Goal: Information Seeking & Learning: Learn about a topic

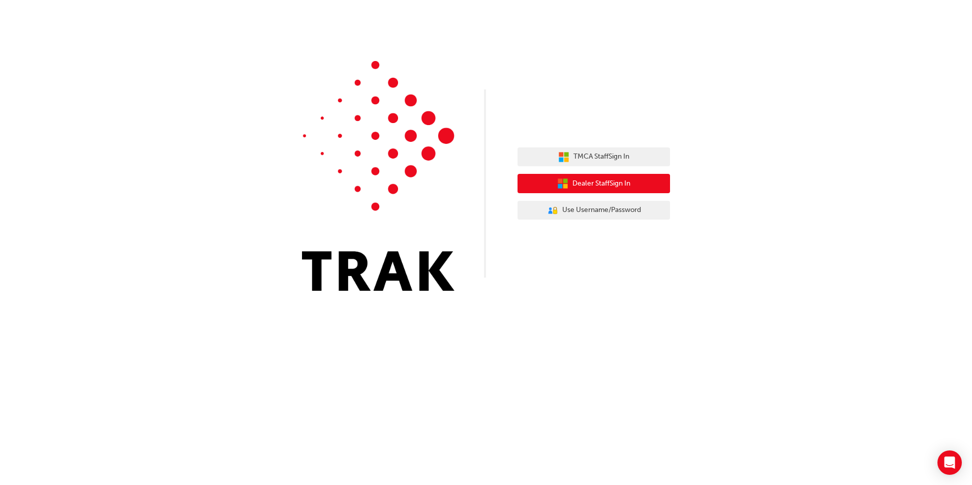
click at [613, 186] on span "Dealer Staff Sign In" at bounding box center [601, 184] width 58 height 12
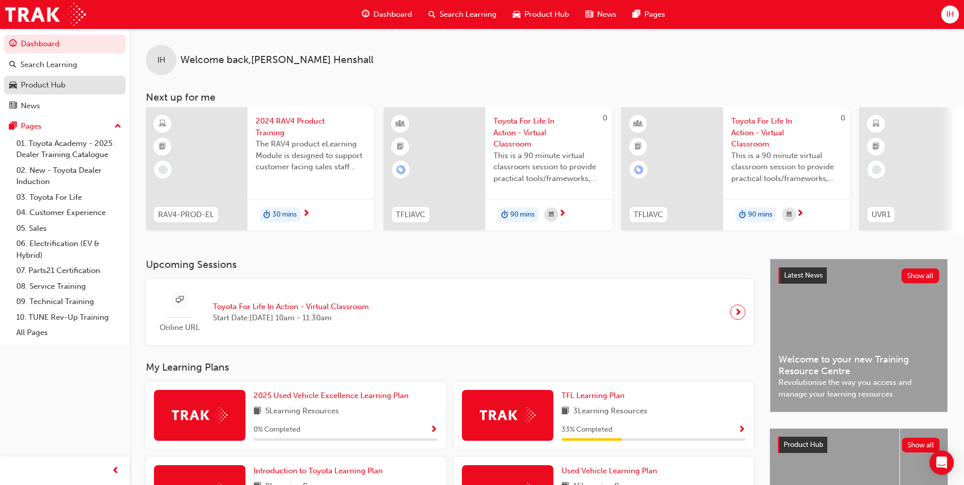
click at [44, 88] on div "Product Hub" at bounding box center [43, 85] width 45 height 12
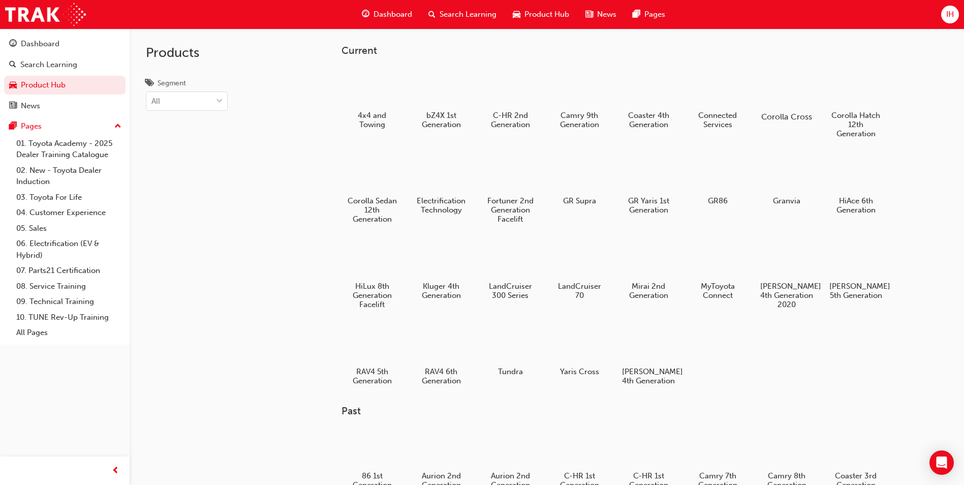
click at [783, 99] on div at bounding box center [787, 87] width 56 height 41
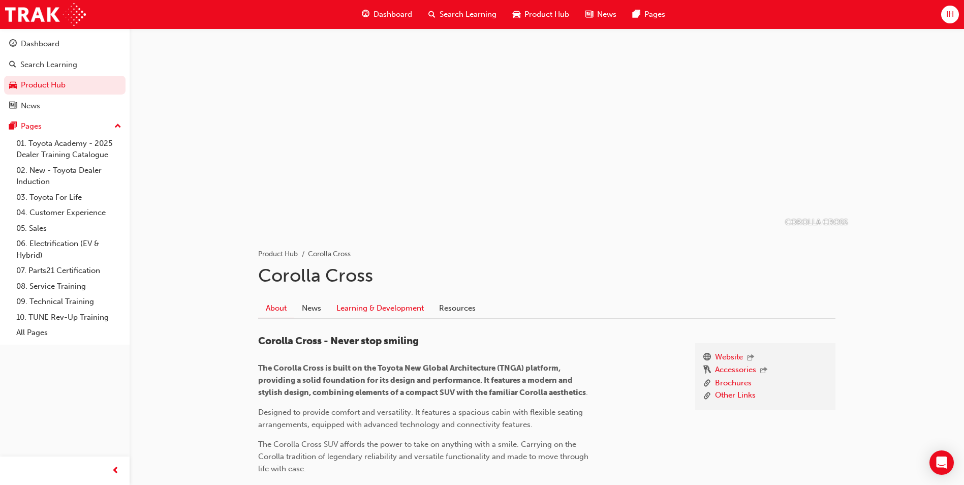
click at [402, 310] on link "Learning & Development" at bounding box center [380, 307] width 103 height 19
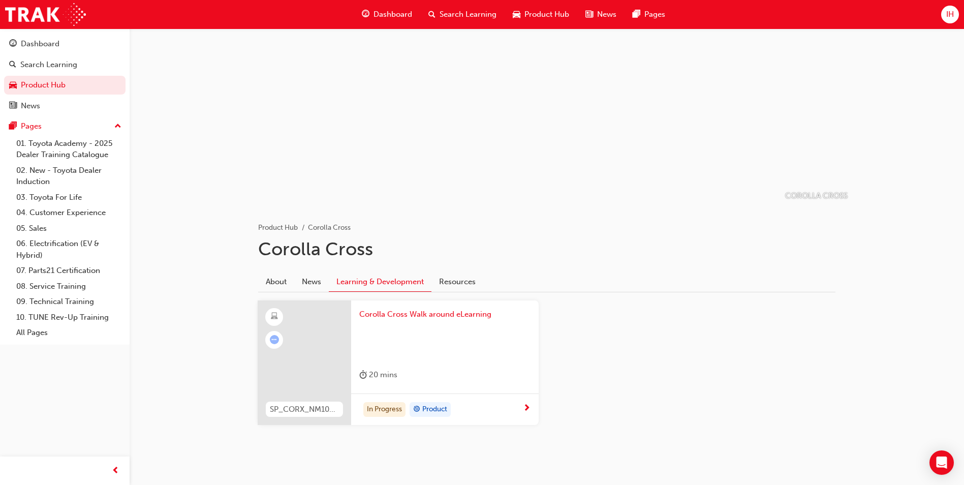
scroll to position [41, 0]
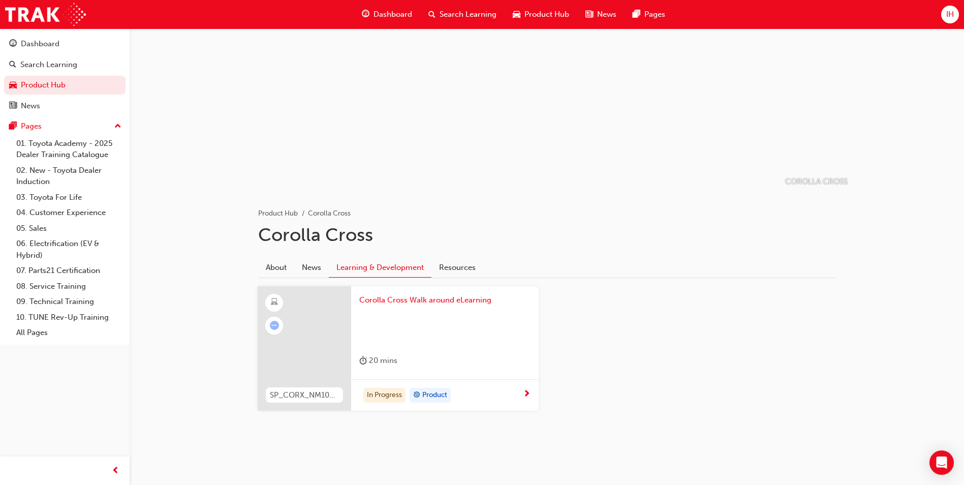
click at [427, 302] on span "Corolla Cross Walk around eLearning" at bounding box center [444, 300] width 171 height 12
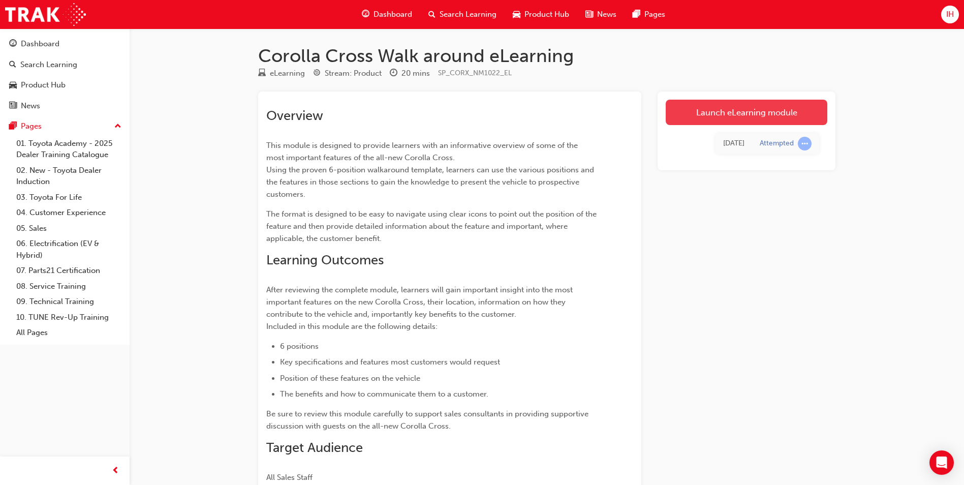
click at [763, 108] on link "Launch eLearning module" at bounding box center [747, 112] width 162 height 25
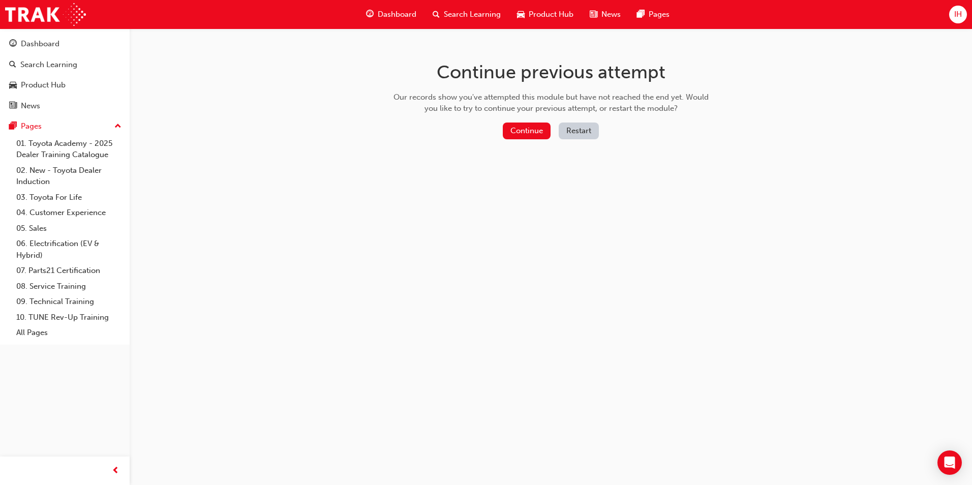
click at [515, 120] on div "Continue previous attempt Our records show you've attempted this module but hav…" at bounding box center [551, 101] width 330 height 147
click at [518, 133] on button "Continue" at bounding box center [527, 130] width 48 height 17
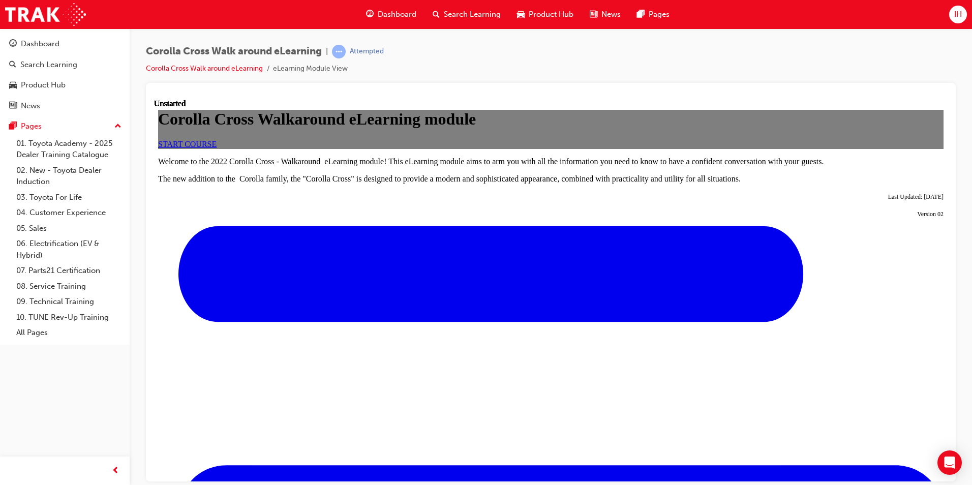
click at [217, 148] on span "START COURSE" at bounding box center [187, 143] width 58 height 9
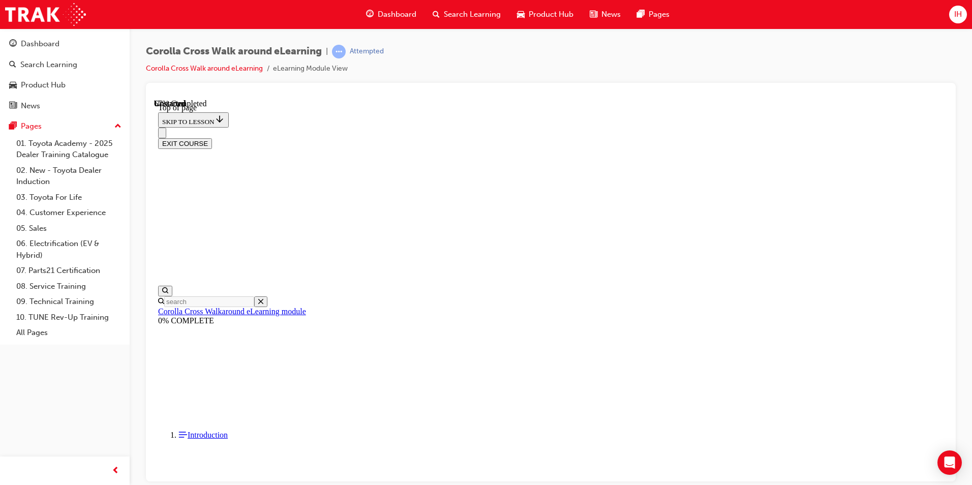
scroll to position [489, 0]
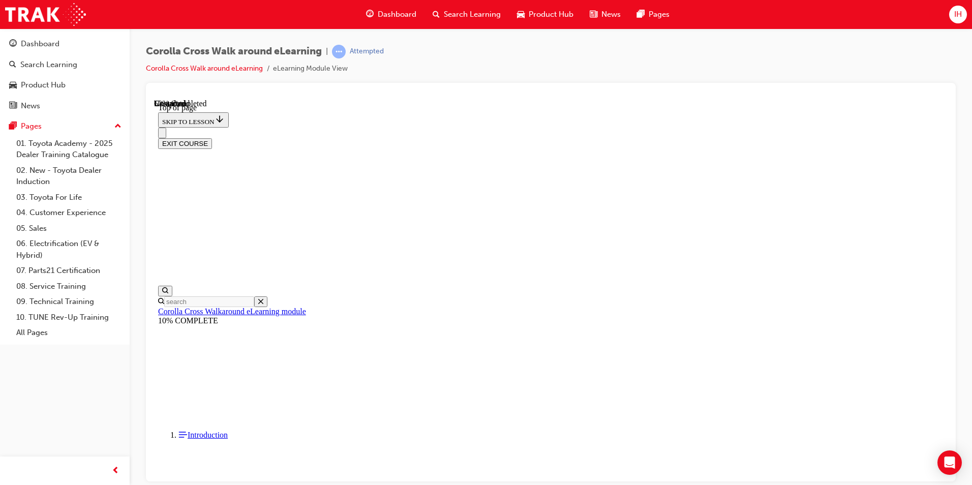
drag, startPoint x: 516, startPoint y: 275, endPoint x: 588, endPoint y: 223, distance: 88.7
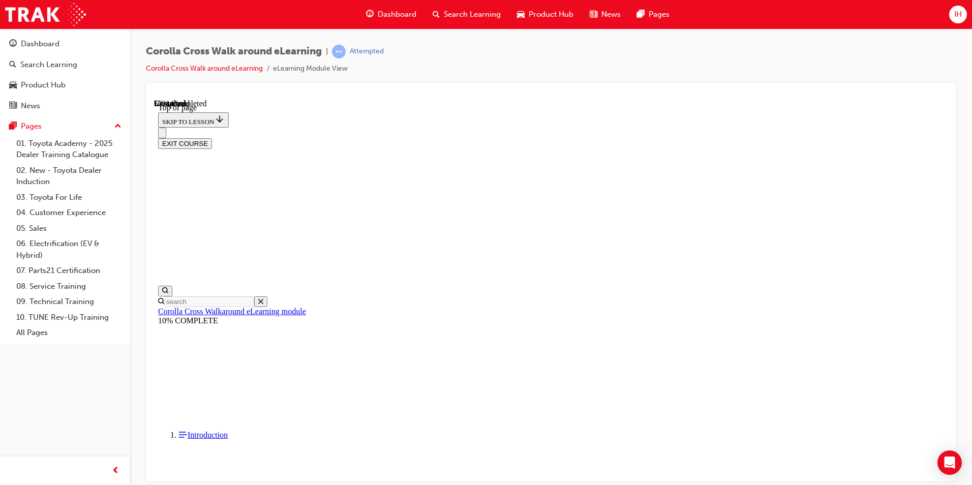
scroll to position [245, 0]
drag, startPoint x: 628, startPoint y: 250, endPoint x: 648, endPoint y: 313, distance: 65.7
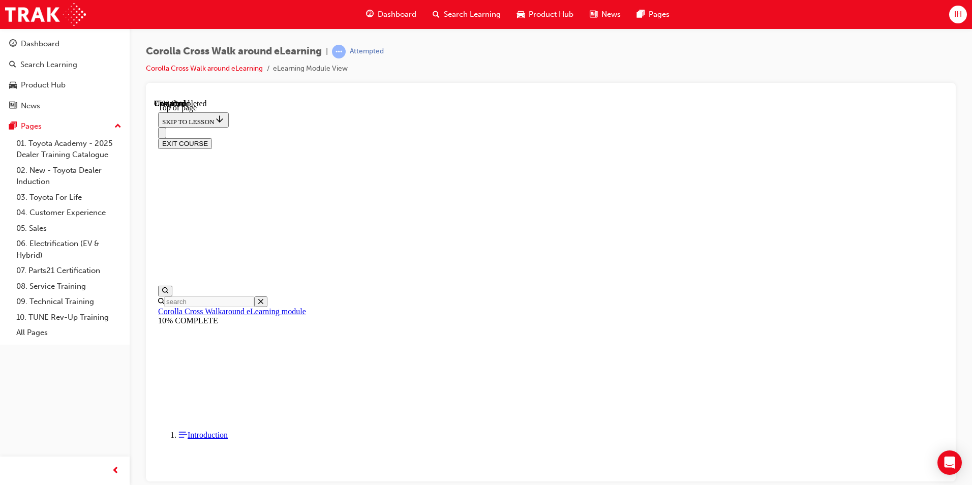
scroll to position [315, 0]
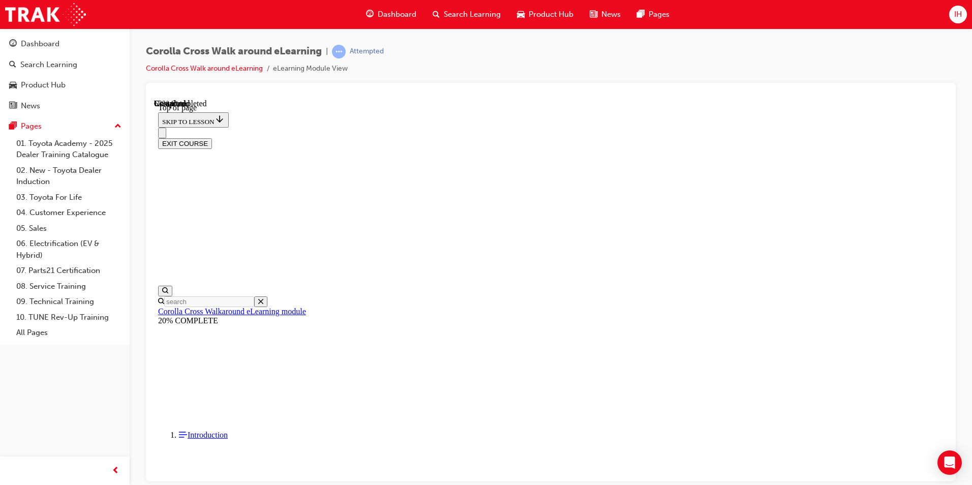
scroll to position [1286, 0]
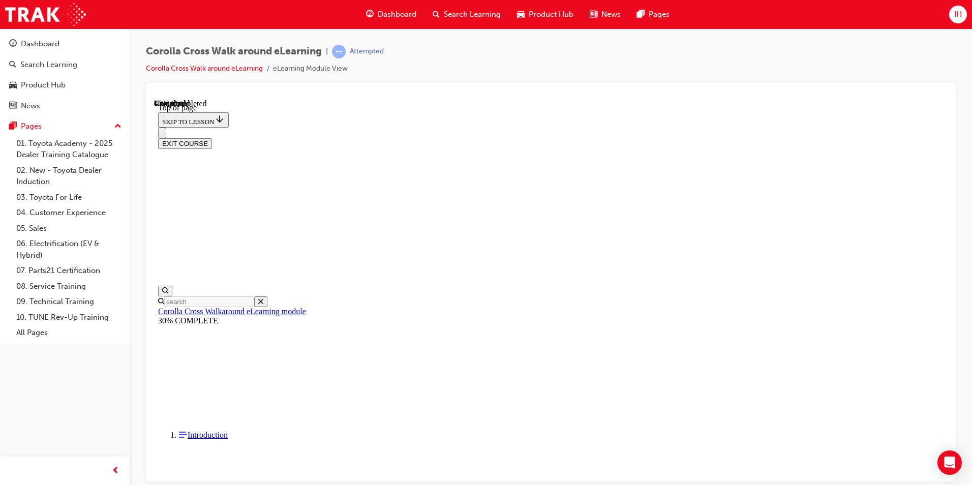
drag, startPoint x: 420, startPoint y: 159, endPoint x: 495, endPoint y: 269, distance: 133.2
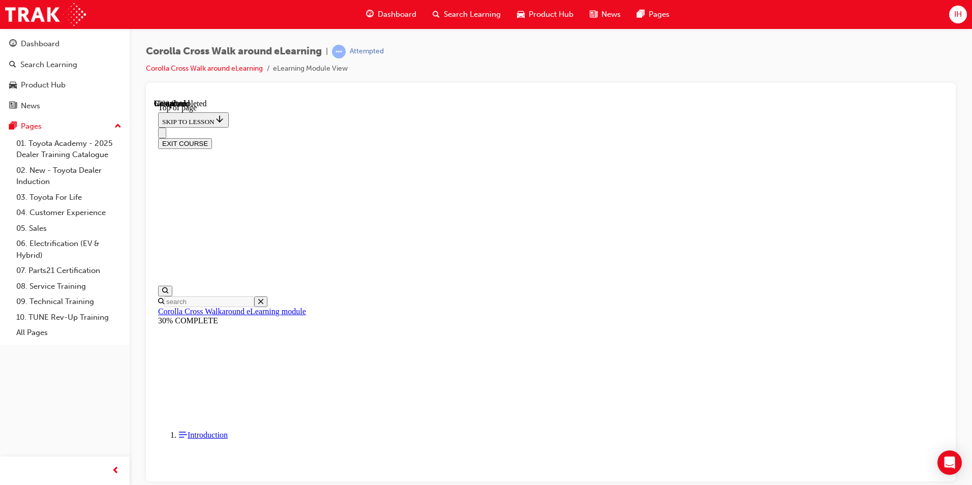
scroll to position [556, 0]
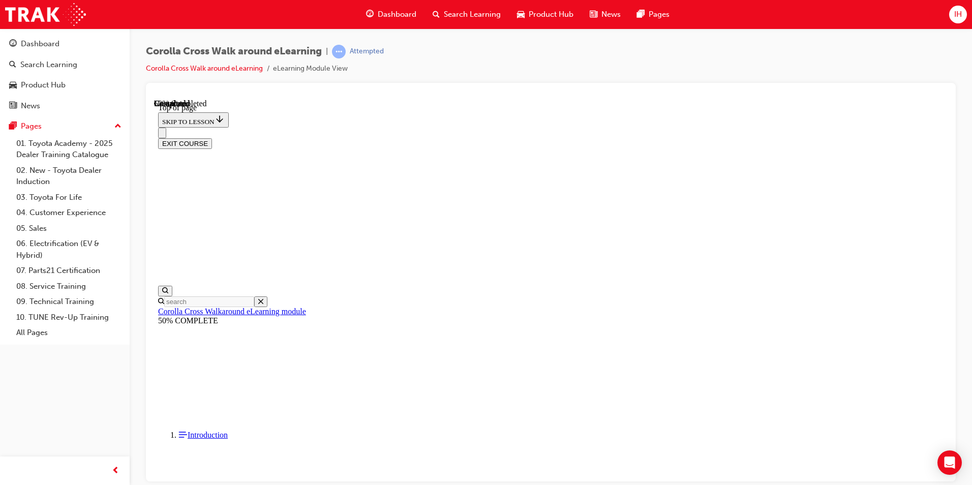
drag, startPoint x: 765, startPoint y: 164, endPoint x: 763, endPoint y: 194, distance: 29.6
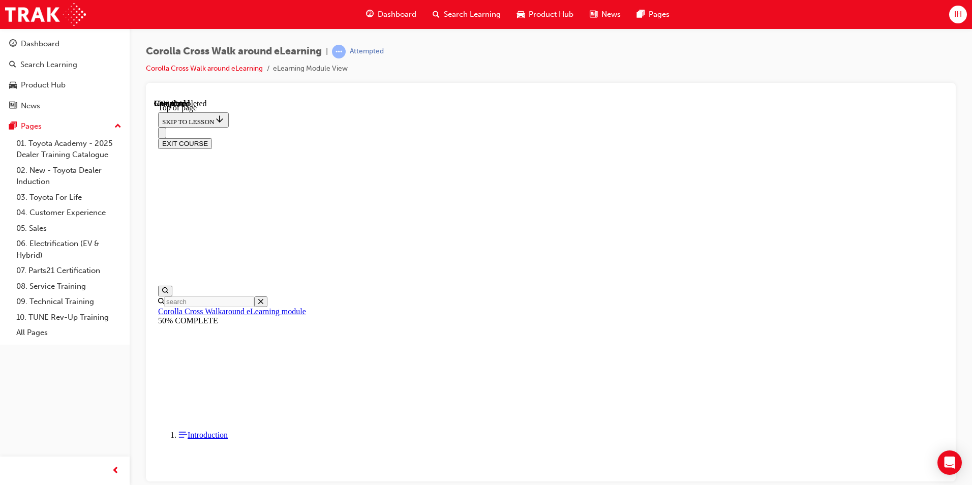
drag, startPoint x: 518, startPoint y: 265, endPoint x: 535, endPoint y: 259, distance: 17.4
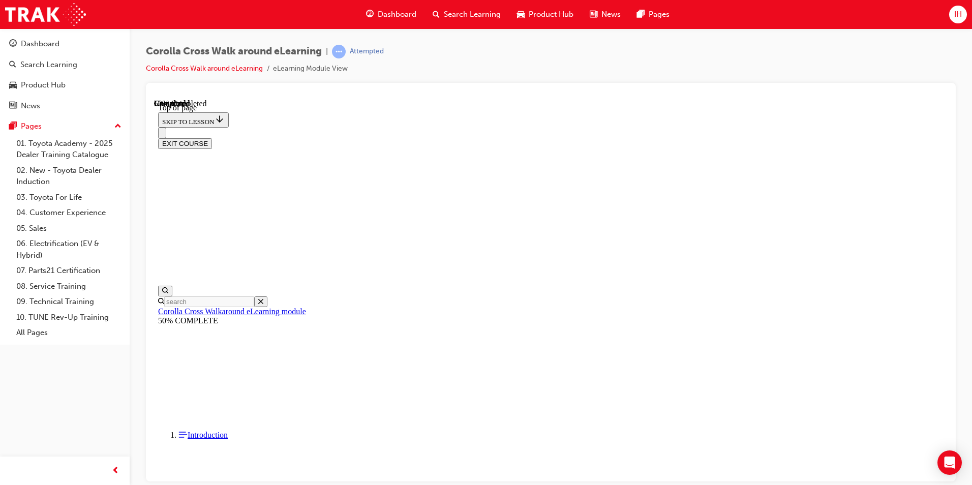
drag, startPoint x: 691, startPoint y: 210, endPoint x: 684, endPoint y: 209, distance: 7.3
drag, startPoint x: 663, startPoint y: 214, endPoint x: 658, endPoint y: 236, distance: 22.3
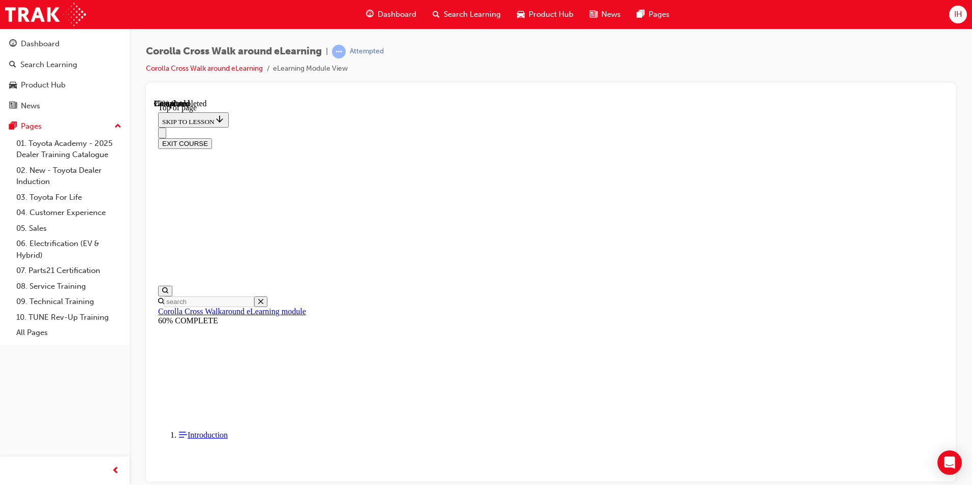
drag, startPoint x: 370, startPoint y: 391, endPoint x: 696, endPoint y: 246, distance: 356.1
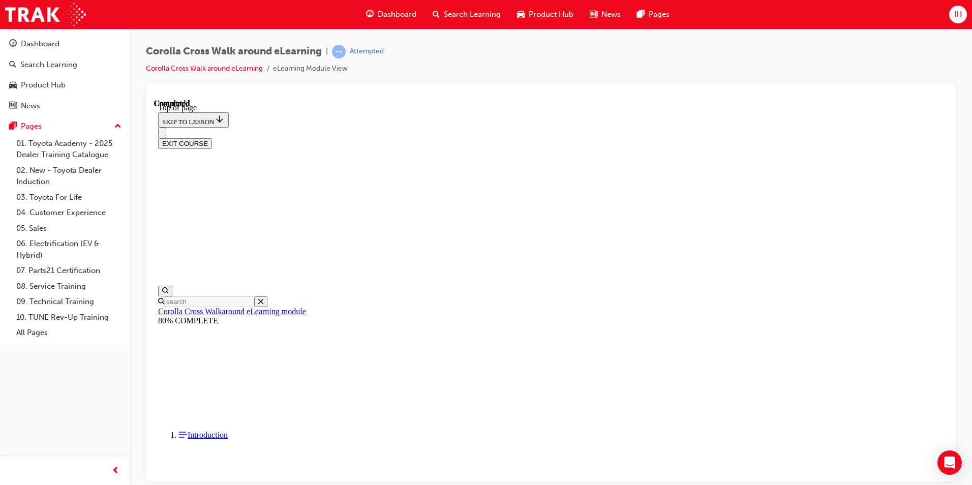
scroll to position [82, 0]
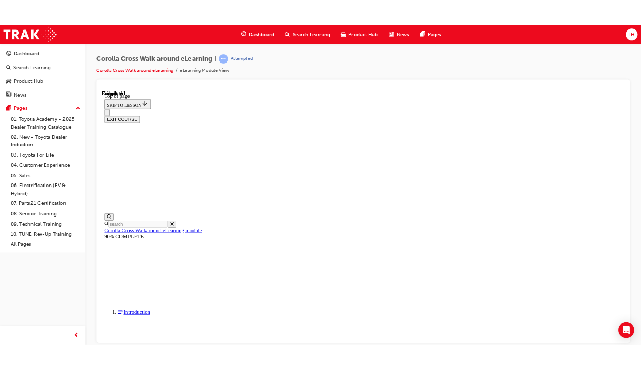
scroll to position [32, 0]
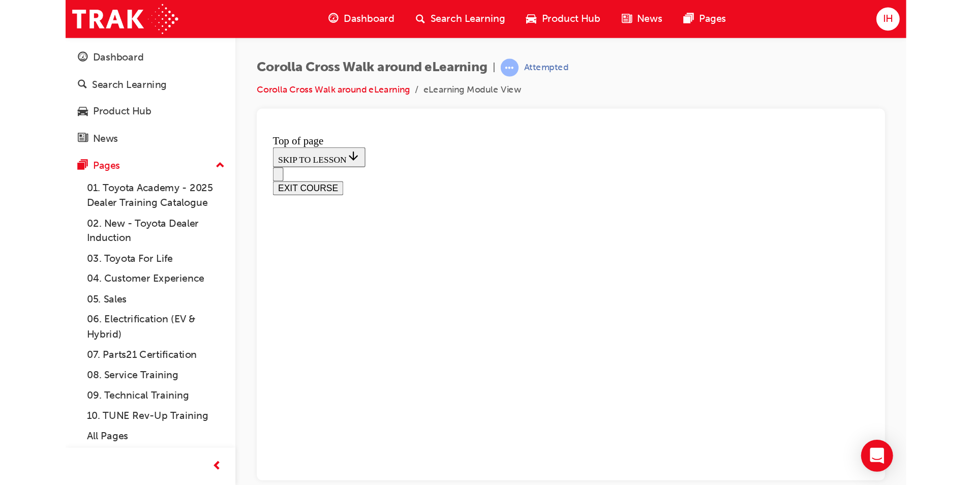
scroll to position [133, 0]
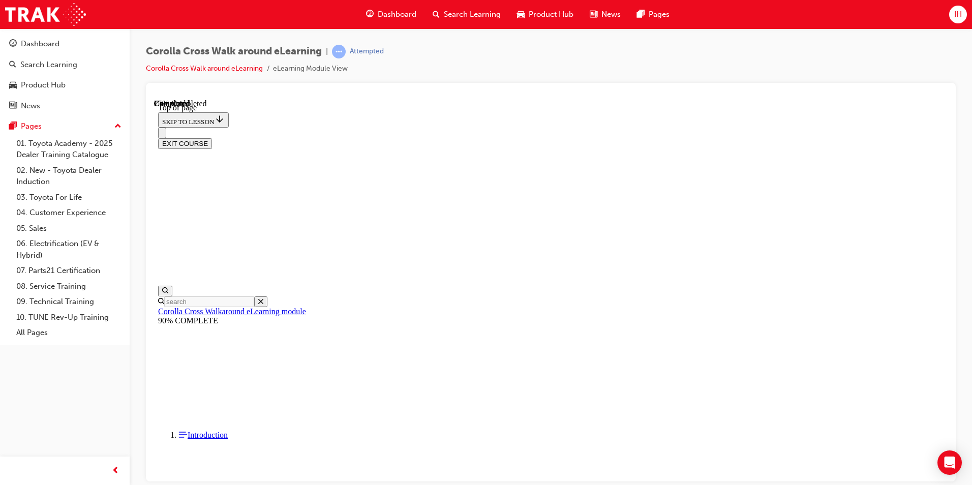
drag, startPoint x: 551, startPoint y: 181, endPoint x: 568, endPoint y: 203, distance: 27.5
copy p "Which Corolla Cross variant does Advanced Park Assist come standard?"
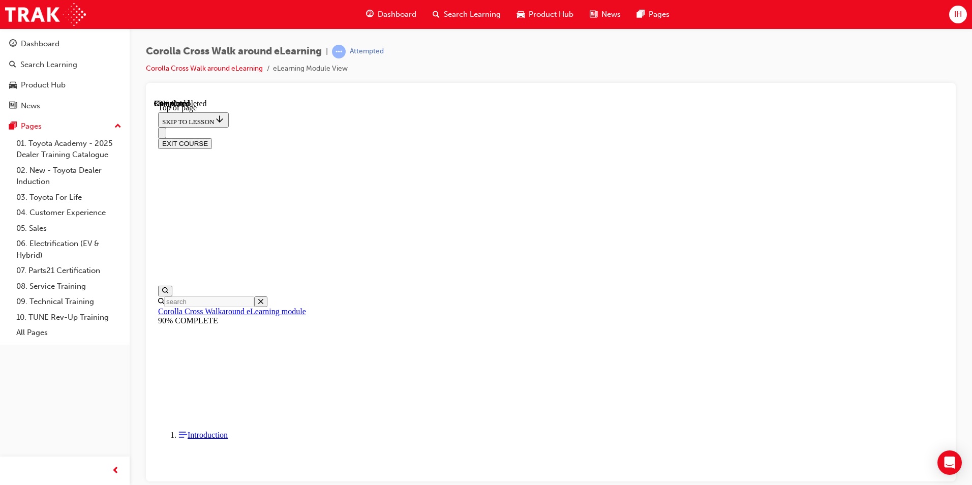
scroll to position [82, 0]
drag, startPoint x: 448, startPoint y: 254, endPoint x: 551, endPoint y: 265, distance: 103.3
drag, startPoint x: 551, startPoint y: 265, endPoint x: 617, endPoint y: 271, distance: 66.3
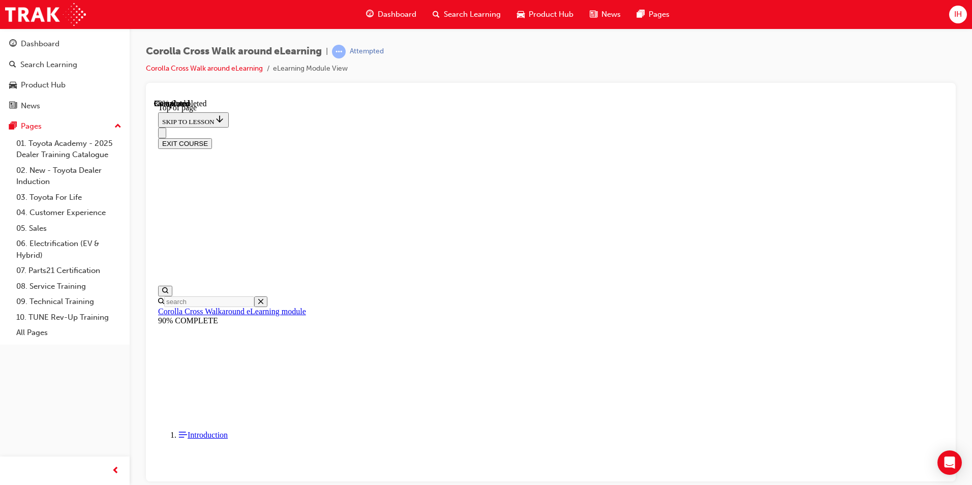
drag, startPoint x: 447, startPoint y: 252, endPoint x: 728, endPoint y: 249, distance: 281.1
drag, startPoint x: 728, startPoint y: 249, endPoint x: 698, endPoint y: 253, distance: 30.2
copy p "When was the first Corolla model released in [GEOGRAPHIC_DATA] and then [GEOGRA…"
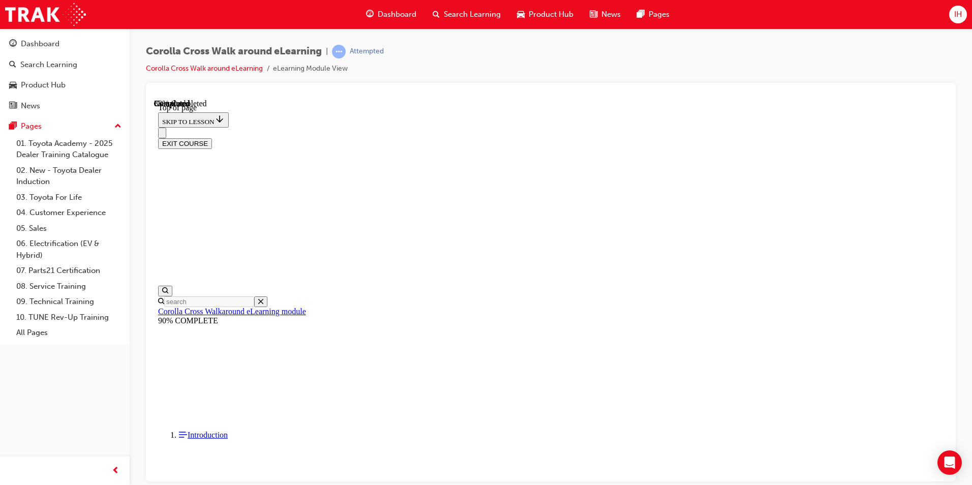
drag, startPoint x: 448, startPoint y: 148, endPoint x: 646, endPoint y: 169, distance: 199.4
drag, startPoint x: 646, startPoint y: 169, endPoint x: 589, endPoint y: 156, distance: 58.6
copy p "Which All-New Corolla Cross grades and variants come standard with the full dig…"
drag, startPoint x: 462, startPoint y: 260, endPoint x: 524, endPoint y: 311, distance: 79.5
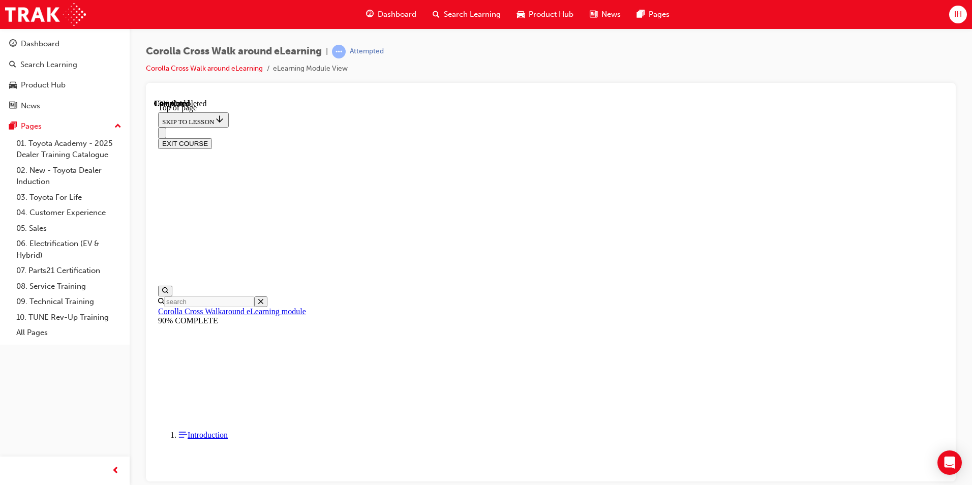
scroll to position [82, 0]
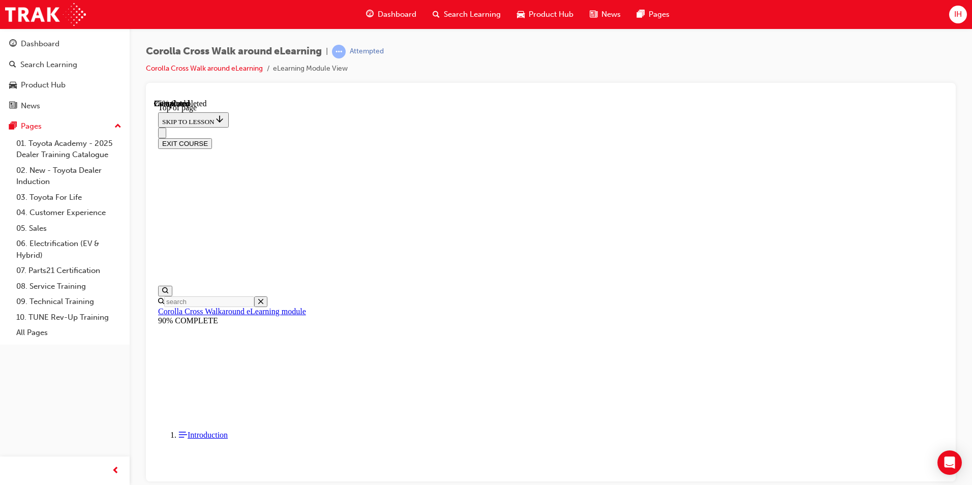
scroll to position [84, 0]
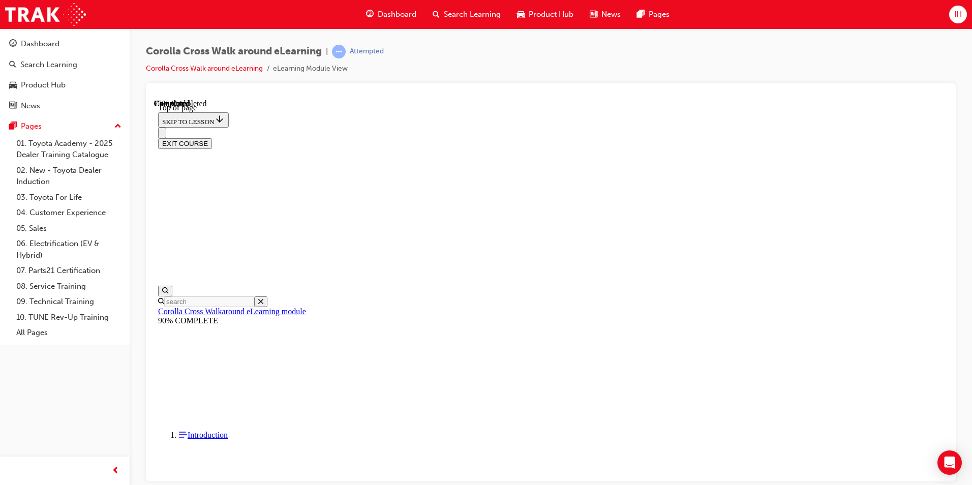
scroll to position [191, 0]
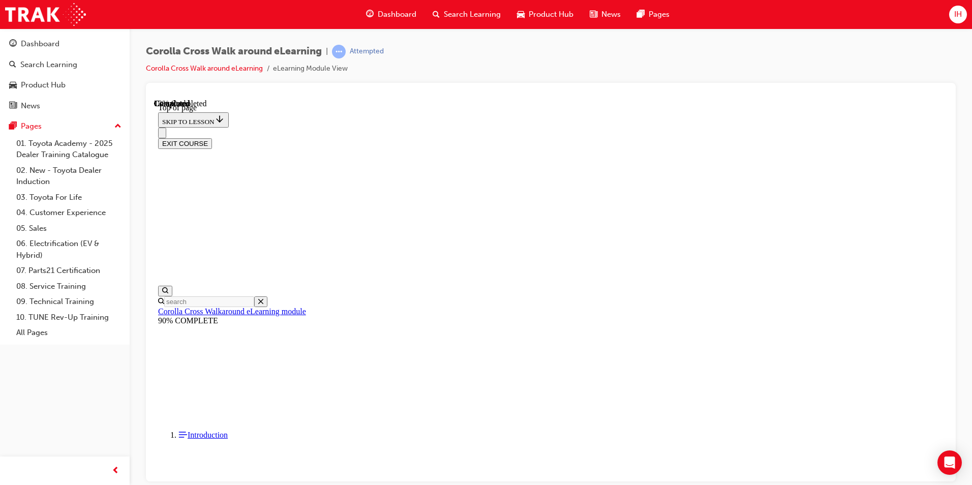
drag, startPoint x: 557, startPoint y: 235, endPoint x: 755, endPoint y: 254, distance: 199.1
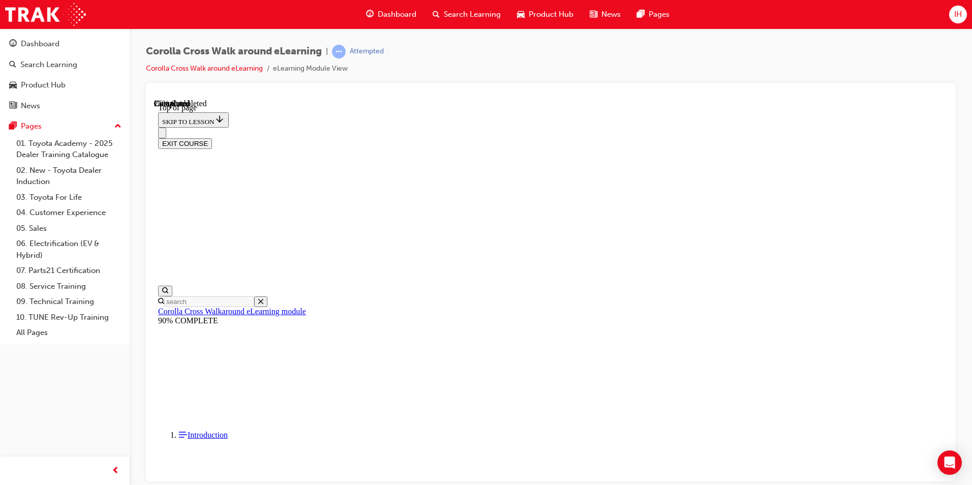
drag, startPoint x: 554, startPoint y: 234, endPoint x: 681, endPoint y: 255, distance: 128.3
drag, startPoint x: 681, startPoint y: 255, endPoint x: 637, endPoint y: 234, distance: 48.4
copy p "Which Corolla Cross variant does Advanced Park Assist come standard?"
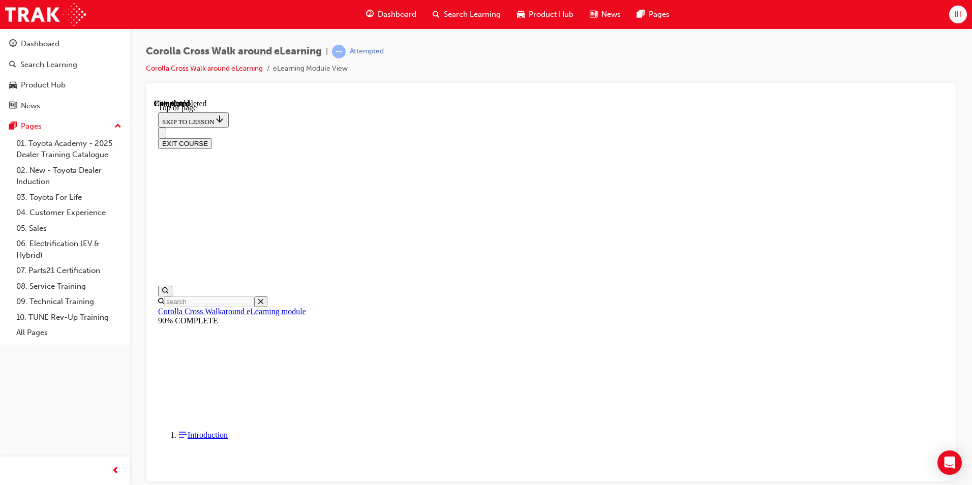
drag, startPoint x: 448, startPoint y: 247, endPoint x: 564, endPoint y: 273, distance: 118.7
drag, startPoint x: 564, startPoint y: 273, endPoint x: 579, endPoint y: 275, distance: 15.4
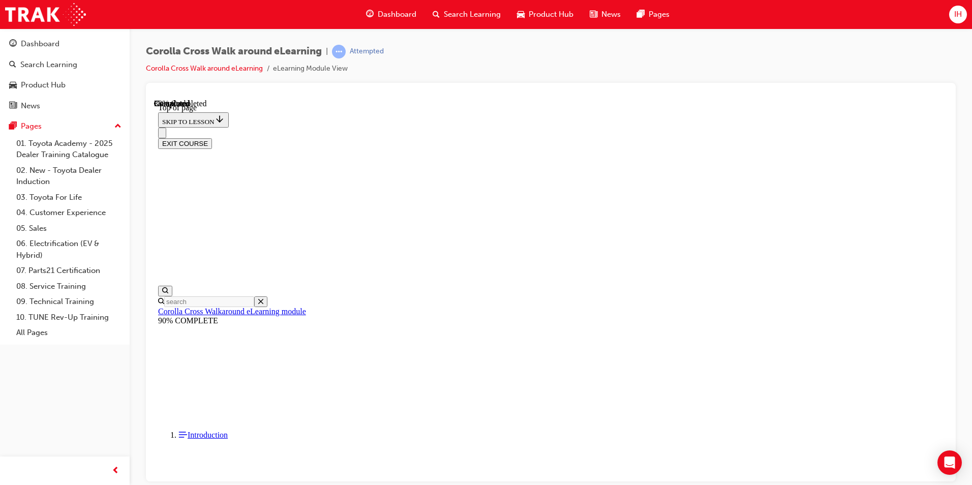
drag, startPoint x: 447, startPoint y: 251, endPoint x: 477, endPoint y: 271, distance: 36.2
drag, startPoint x: 477, startPoint y: 271, endPoint x: 460, endPoint y: 262, distance: 18.7
copy p "Which Corolla Cross grades and variants include a Temporary or Space-Saver spar…"
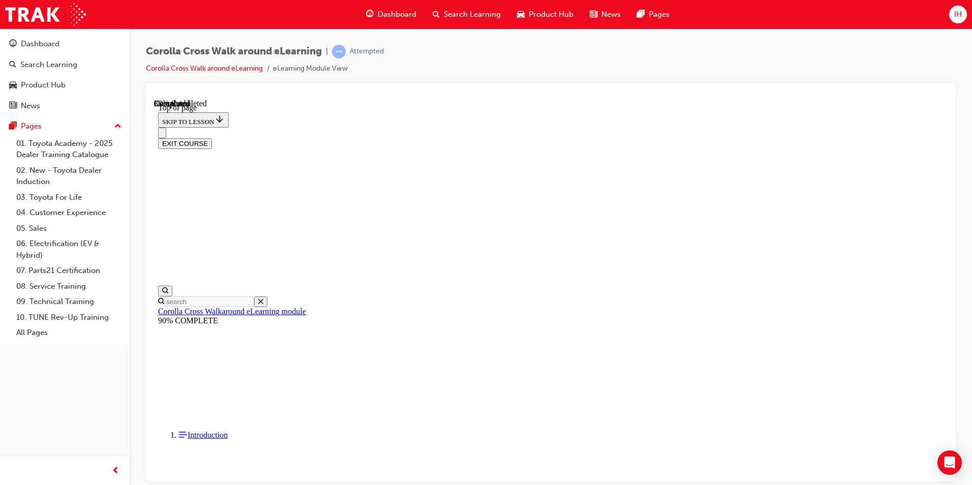
drag, startPoint x: 537, startPoint y: 267, endPoint x: 501, endPoint y: 254, distance: 38.0
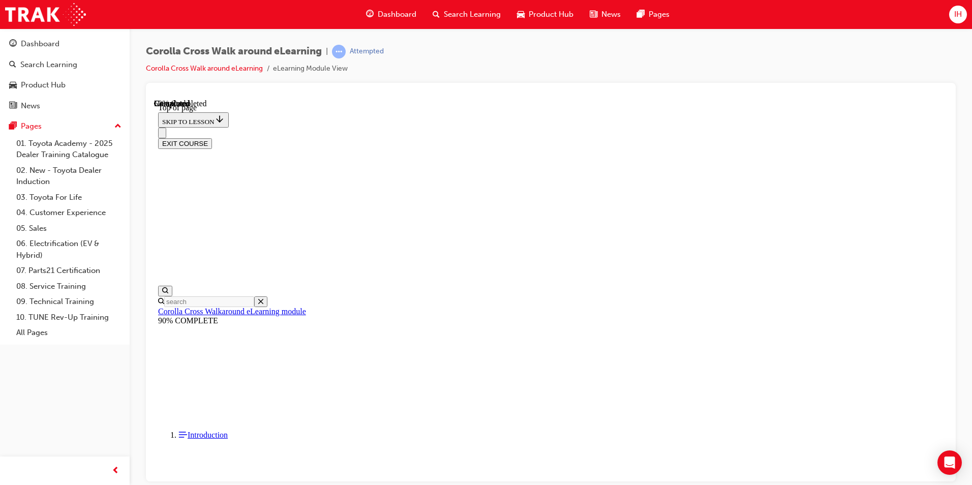
drag, startPoint x: 501, startPoint y: 254, endPoint x: 511, endPoint y: 253, distance: 9.8
copy p "All Corolla Cross variants come standard with Blind Spot Monitor (BSM) with Saf…"
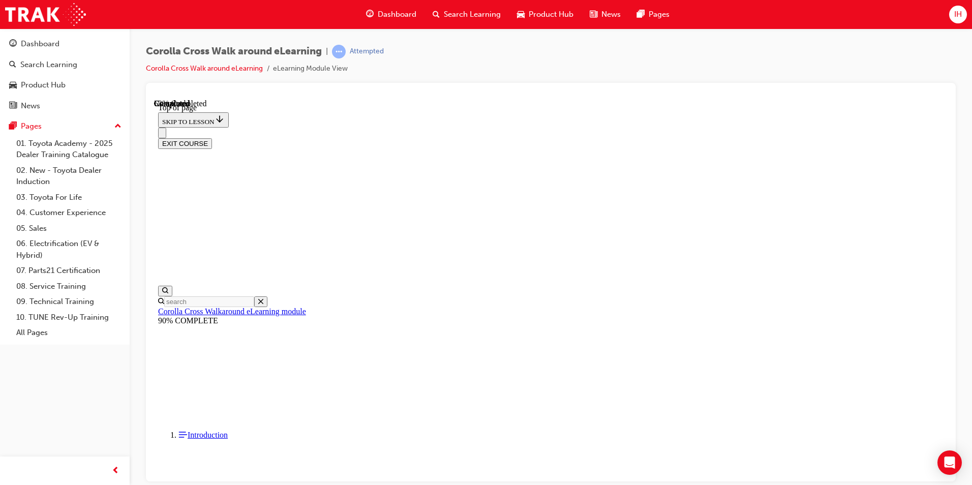
drag, startPoint x: 445, startPoint y: 199, endPoint x: 601, endPoint y: 213, distance: 156.7
drag, startPoint x: 601, startPoint y: 213, endPoint x: 567, endPoint y: 215, distance: 34.1
copy p "Which All-New Corolla Cross grades and variants come standard with the full dig…"
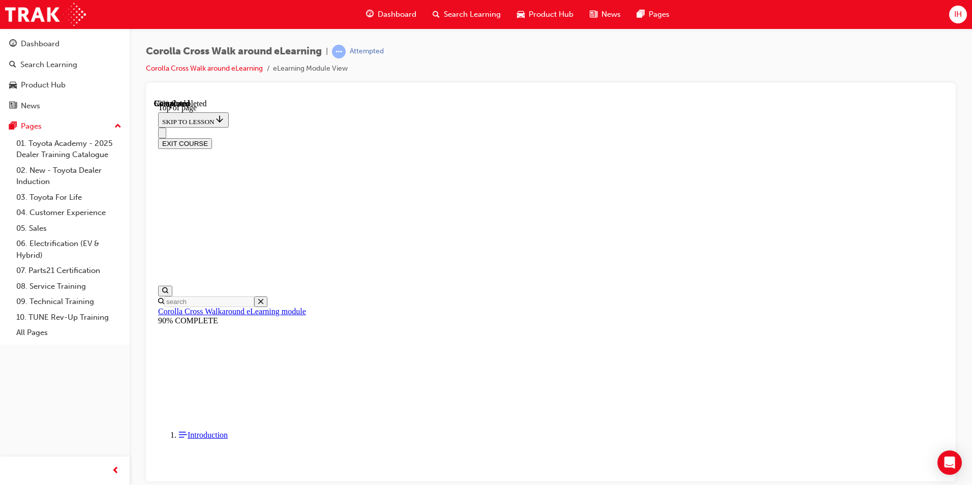
drag, startPoint x: 448, startPoint y: 250, endPoint x: 728, endPoint y: 246, distance: 280.6
drag, startPoint x: 728, startPoint y: 246, endPoint x: 712, endPoint y: 251, distance: 16.9
copy p "When was the first Corolla model released in [GEOGRAPHIC_DATA] and then [GEOGRA…"
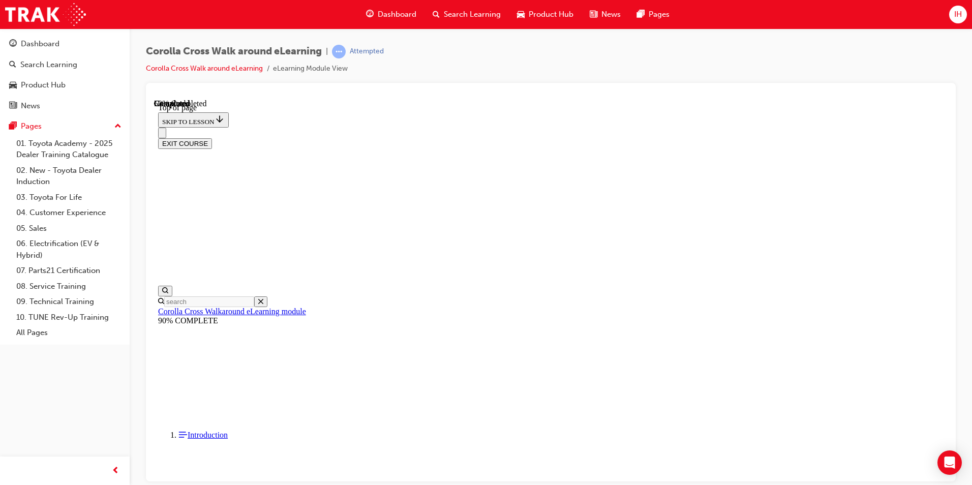
scroll to position [82, 0]
drag, startPoint x: 507, startPoint y: 252, endPoint x: 554, endPoint y: 233, distance: 51.3
copy p "Which Corolla Cross variant does Advanced Park Assist come standard"
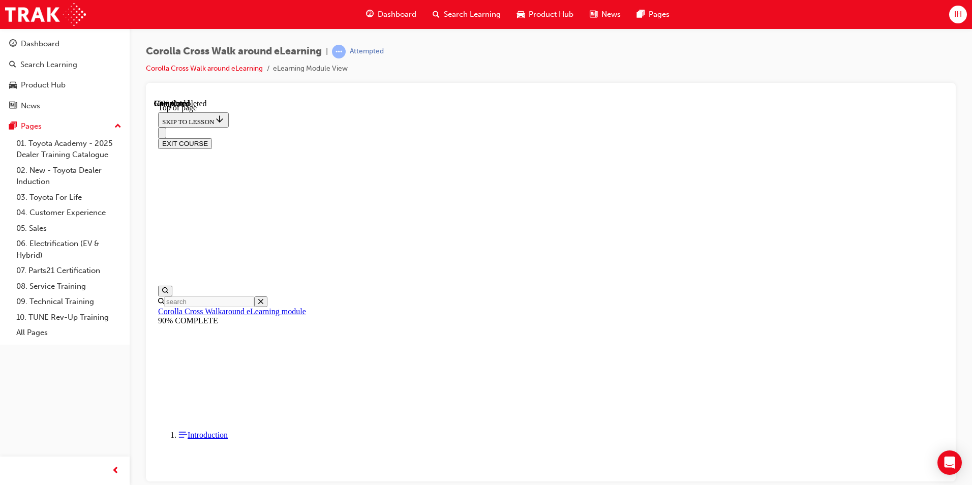
drag, startPoint x: 523, startPoint y: 270, endPoint x: 500, endPoint y: 244, distance: 34.9
drag, startPoint x: 500, startPoint y: 244, endPoint x: 515, endPoint y: 245, distance: 15.8
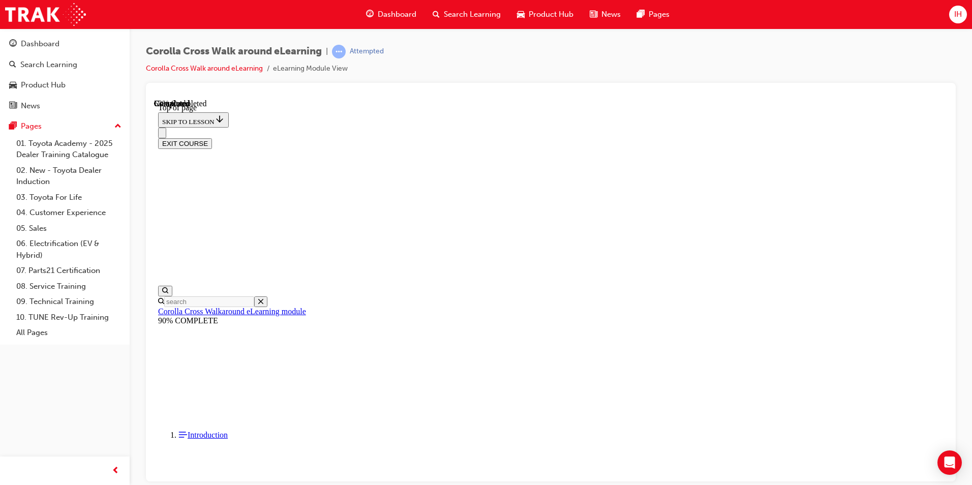
copy p "All Corolla Cross variants come standard with Blind Spot Monitor (BSM) with Saf…"
drag, startPoint x: 455, startPoint y: 366, endPoint x: 580, endPoint y: 430, distance: 140.7
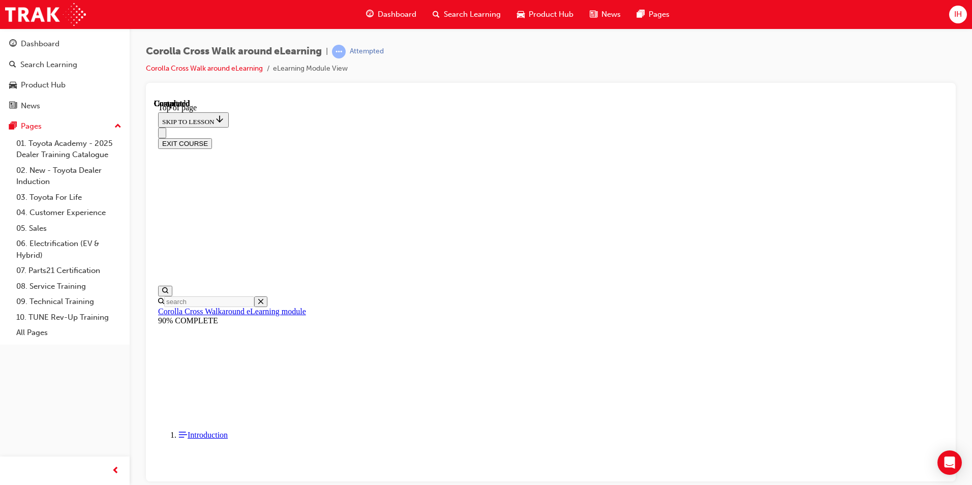
scroll to position [32, 0]
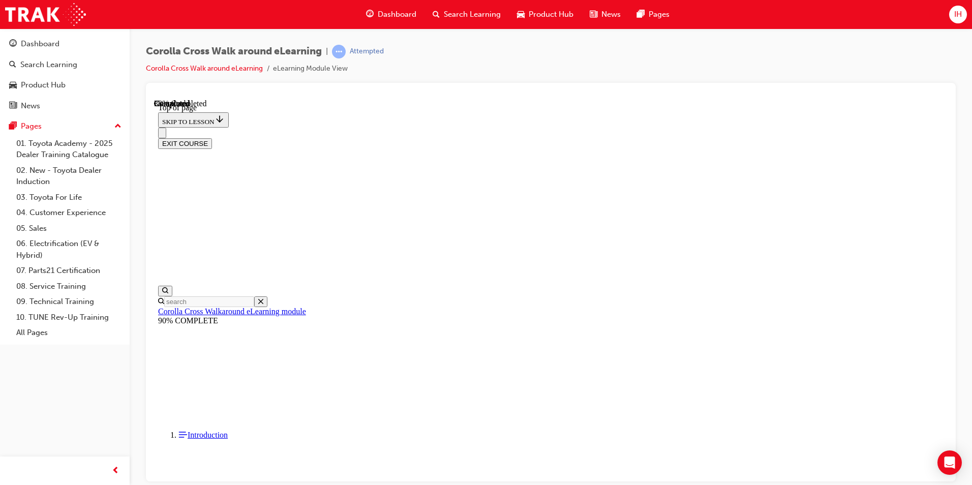
scroll to position [82, 0]
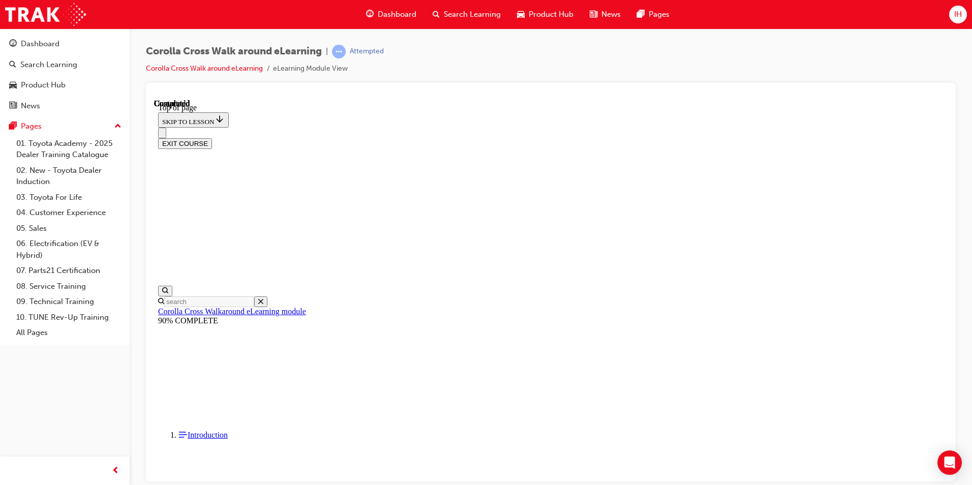
drag, startPoint x: 515, startPoint y: 250, endPoint x: 584, endPoint y: 277, distance: 74.8
drag, startPoint x: 584, startPoint y: 277, endPoint x: 521, endPoint y: 273, distance: 63.7
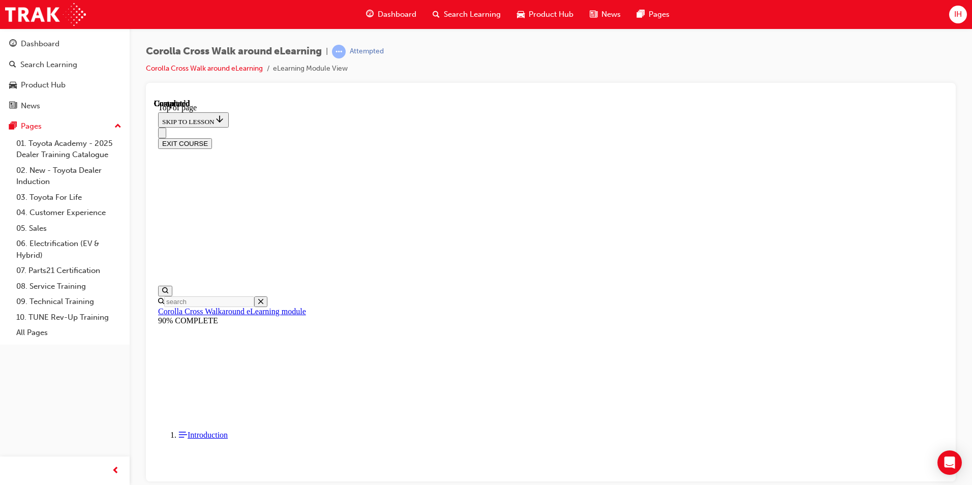
scroll to position [133, 0]
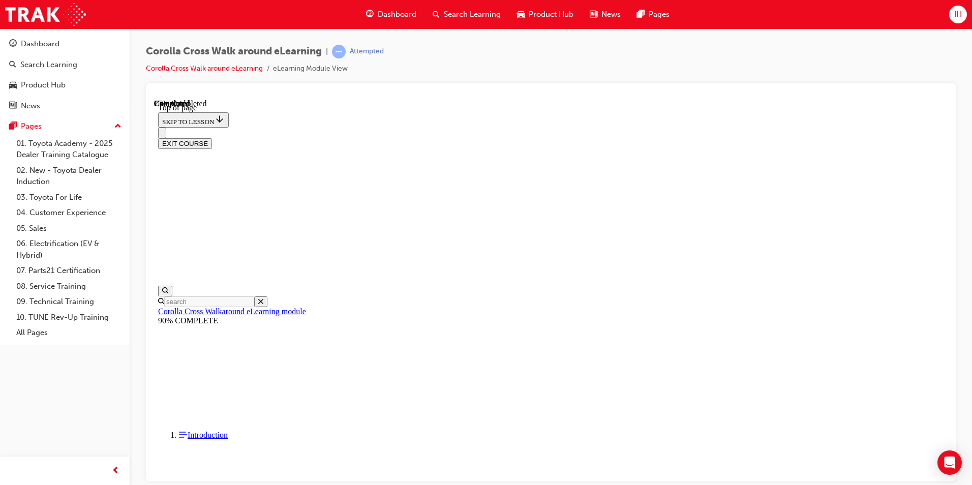
scroll to position [82, 0]
drag, startPoint x: 642, startPoint y: 222, endPoint x: 446, endPoint y: 202, distance: 197.1
drag, startPoint x: 446, startPoint y: 202, endPoint x: 473, endPoint y: 208, distance: 27.5
drag, startPoint x: 485, startPoint y: 302, endPoint x: 495, endPoint y: 310, distance: 12.0
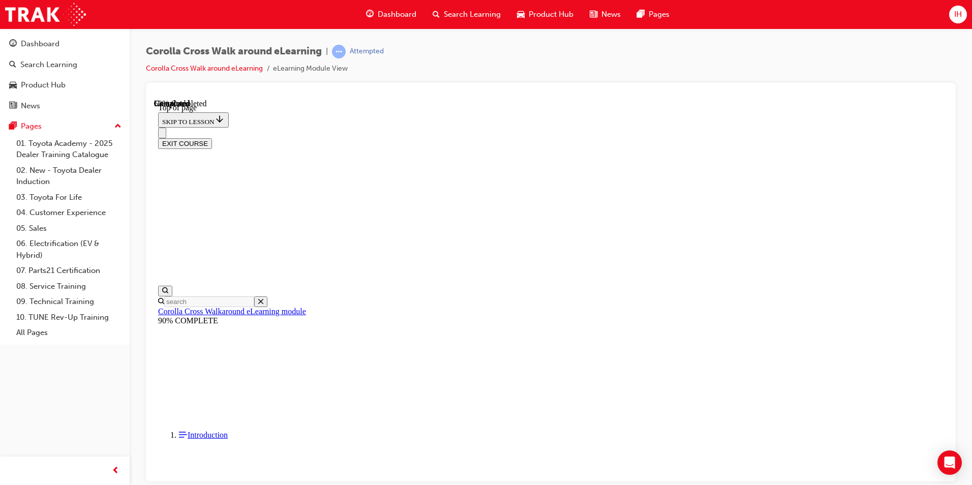
scroll to position [82, 0]
drag, startPoint x: 528, startPoint y: 257, endPoint x: 444, endPoint y: 196, distance: 104.1
drag, startPoint x: 444, startPoint y: 196, endPoint x: 476, endPoint y: 210, distance: 35.5
drag, startPoint x: 488, startPoint y: 345, endPoint x: 493, endPoint y: 346, distance: 5.2
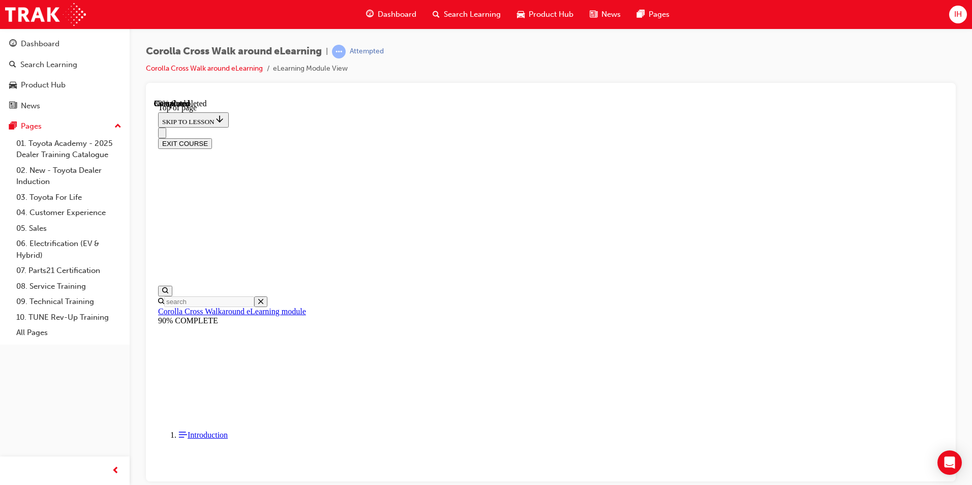
click at [212, 138] on button "EXIT COURSE" at bounding box center [185, 143] width 54 height 11
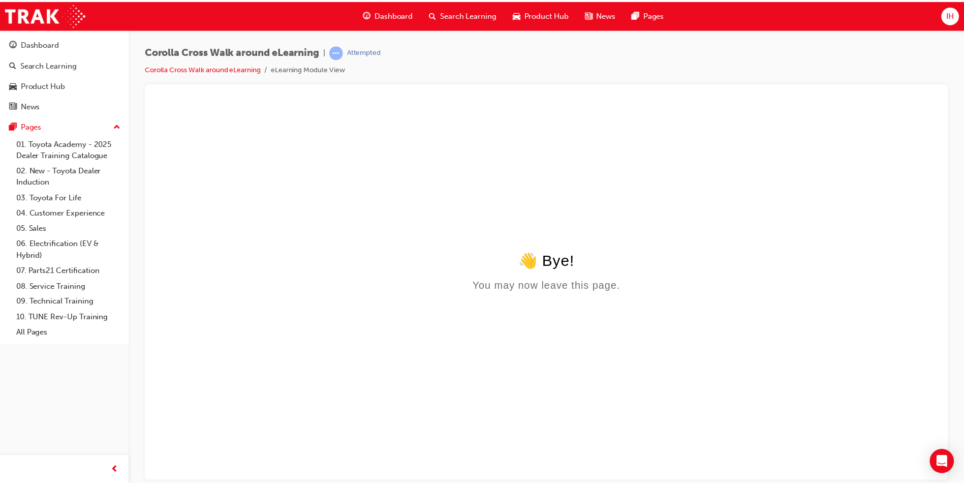
scroll to position [0, 0]
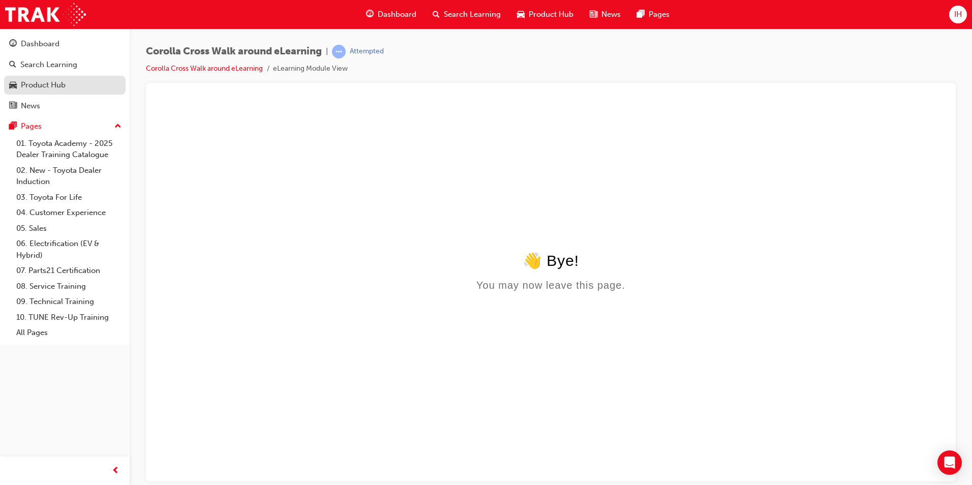
click at [61, 85] on div "Product Hub" at bounding box center [43, 85] width 45 height 12
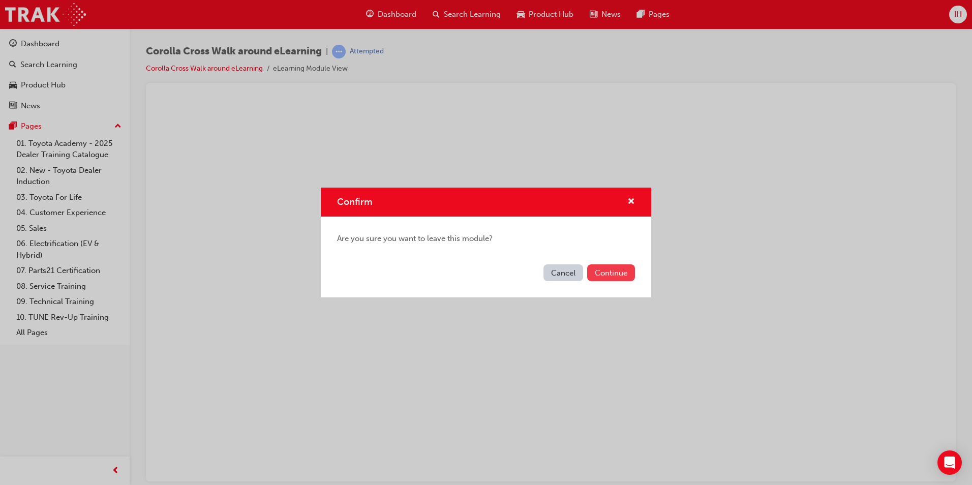
click at [624, 275] on button "Continue" at bounding box center [611, 272] width 48 height 17
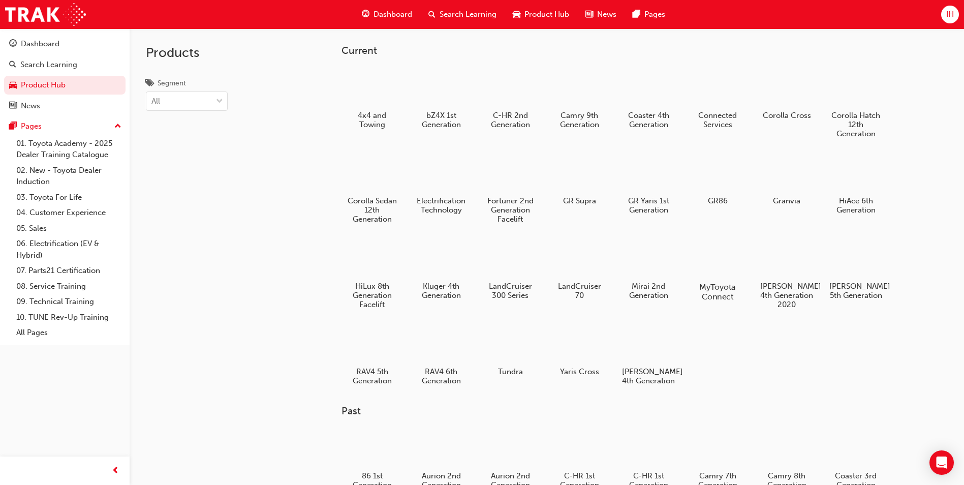
click at [719, 269] on div at bounding box center [718, 257] width 56 height 41
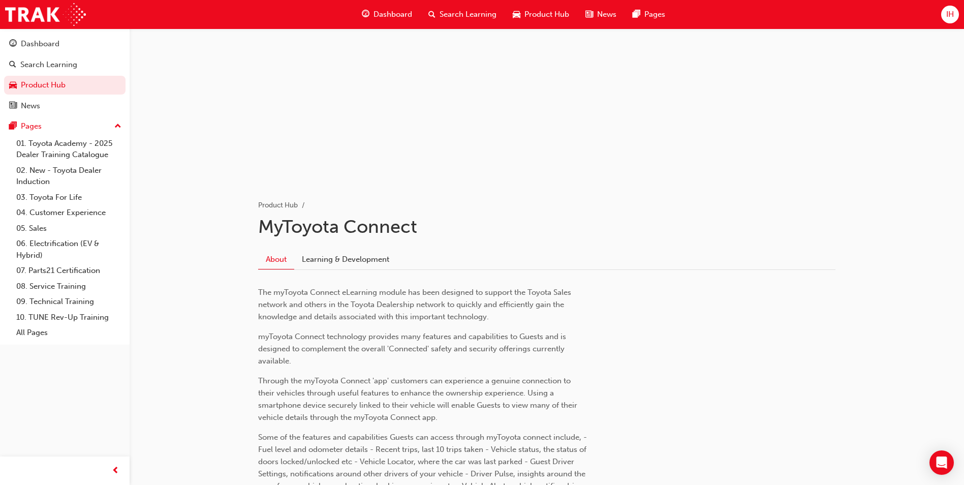
scroll to position [203, 0]
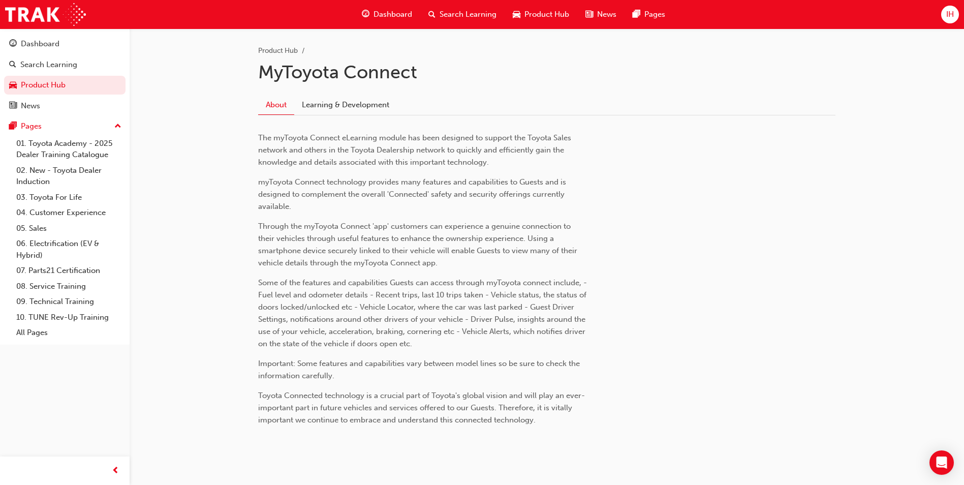
drag, startPoint x: 364, startPoint y: 101, endPoint x: 368, endPoint y: 114, distance: 14.2
click at [364, 101] on link "Learning & Development" at bounding box center [345, 104] width 103 height 19
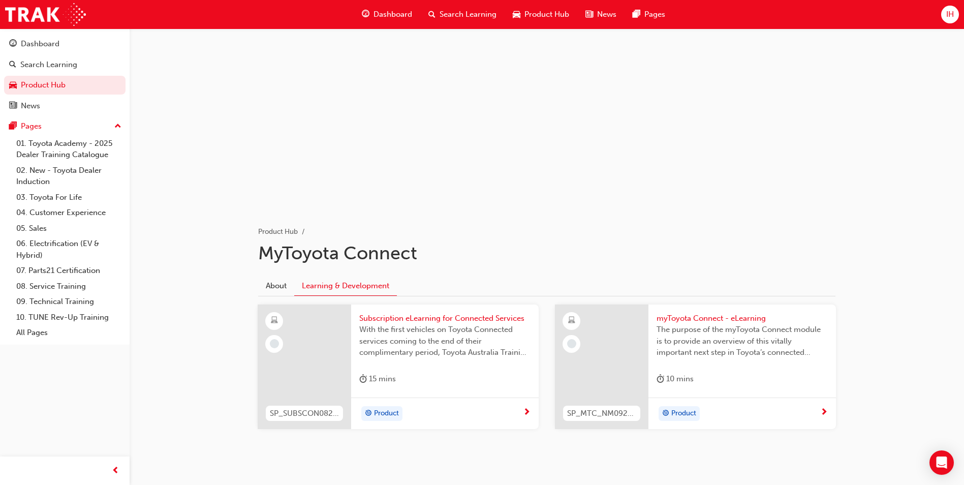
scroll to position [41, 0]
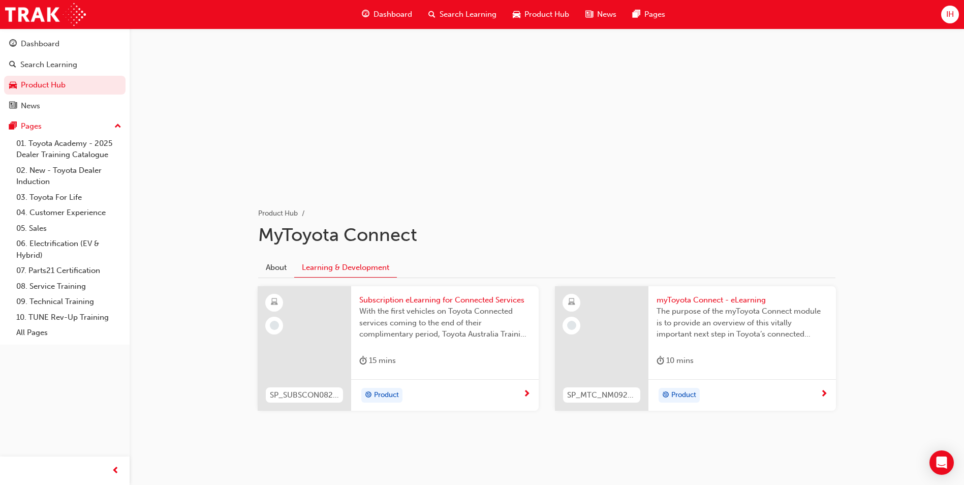
click at [416, 318] on span "With the first vehicles on Toyota Connected services coming to the end of their…" at bounding box center [444, 322] width 171 height 35
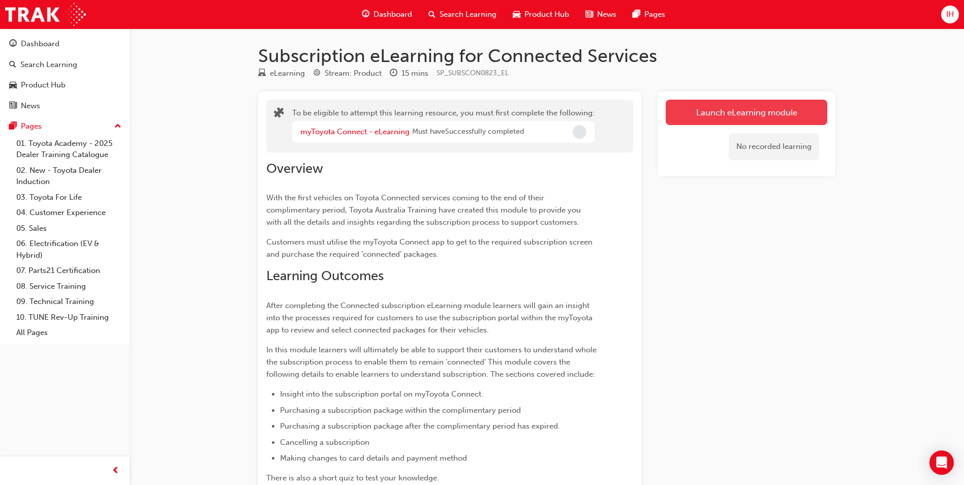
click at [725, 111] on button "Launch eLearning module" at bounding box center [747, 112] width 162 height 25
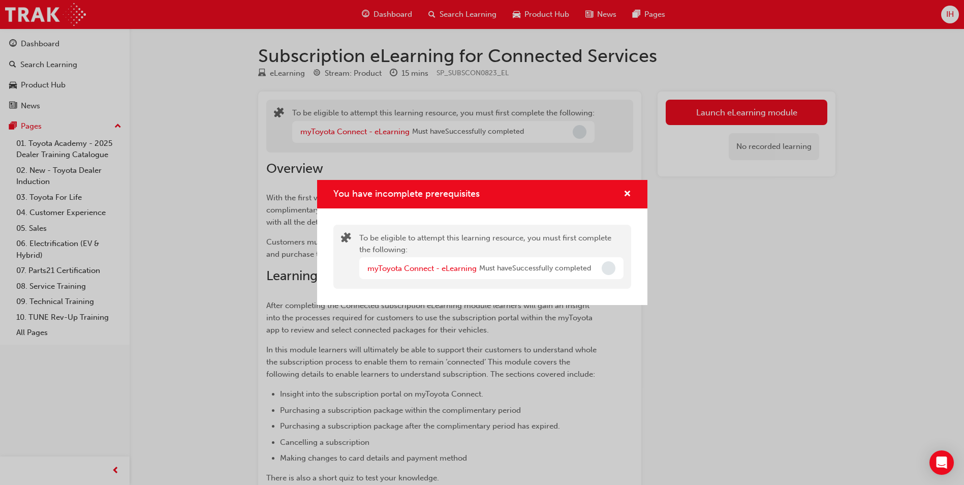
click at [444, 240] on div "To be eligible to attempt this learning resource, you must first complete the f…" at bounding box center [491, 256] width 264 height 49
click at [734, 145] on div "You have incomplete prerequisites To be eligible to attempt this learning resou…" at bounding box center [482, 242] width 964 height 485
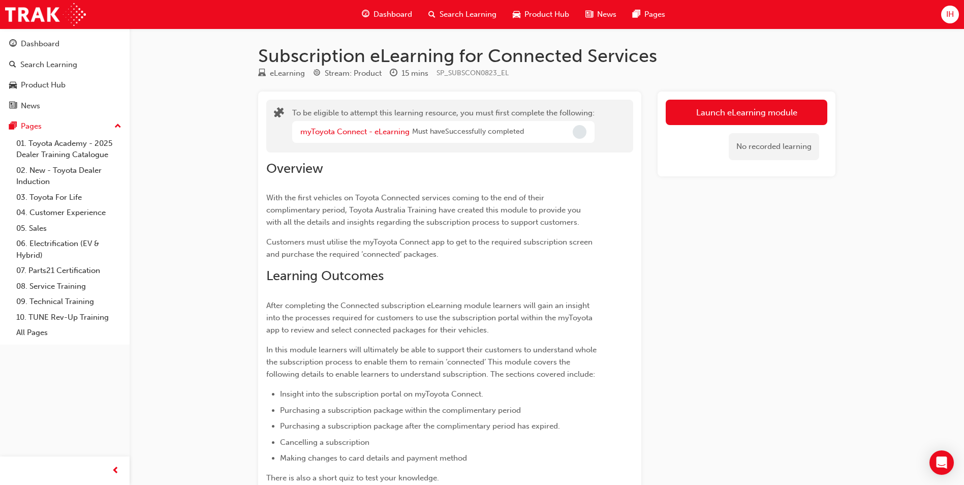
scroll to position [41, 0]
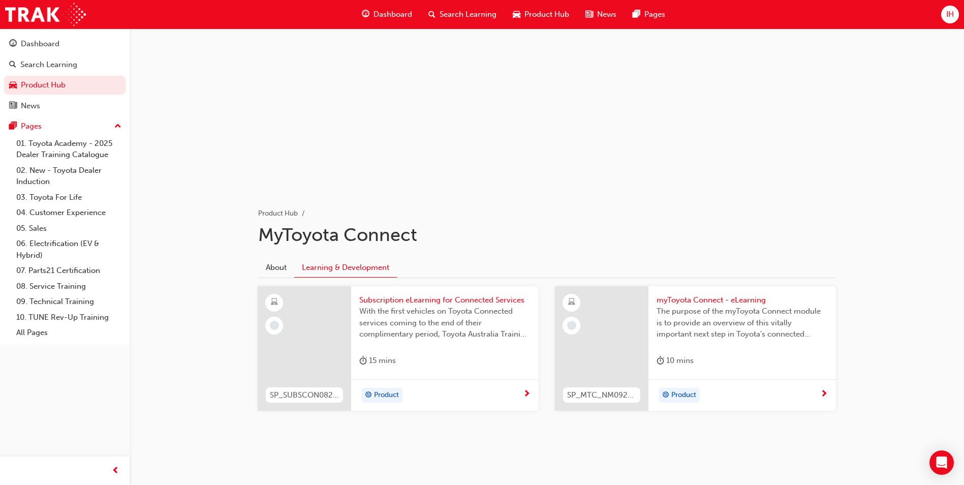
click at [699, 301] on span "myToyota Connect - eLearning" at bounding box center [742, 300] width 171 height 12
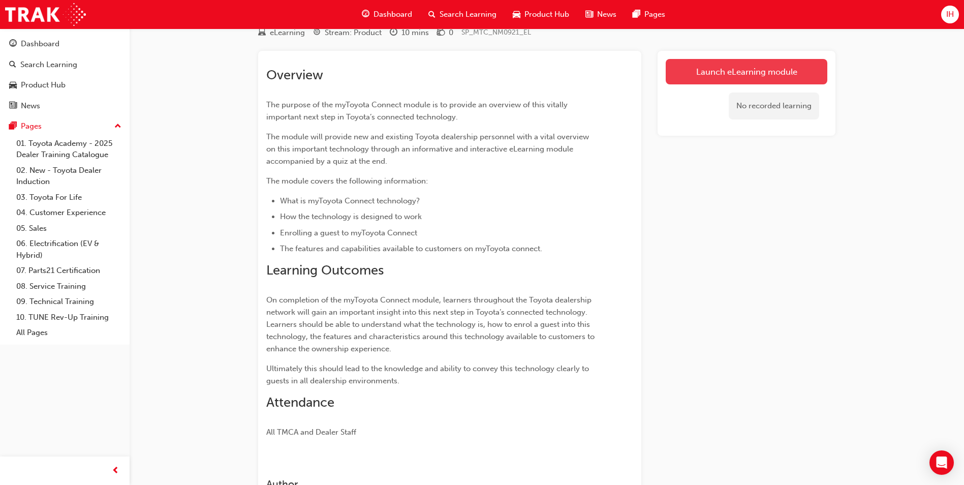
click at [724, 64] on link "Launch eLearning module" at bounding box center [747, 71] width 162 height 25
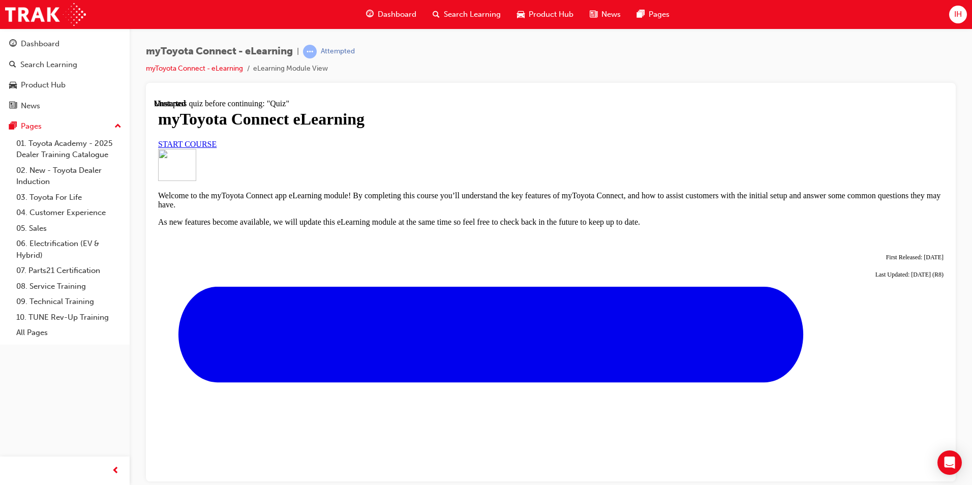
scroll to position [305, 0]
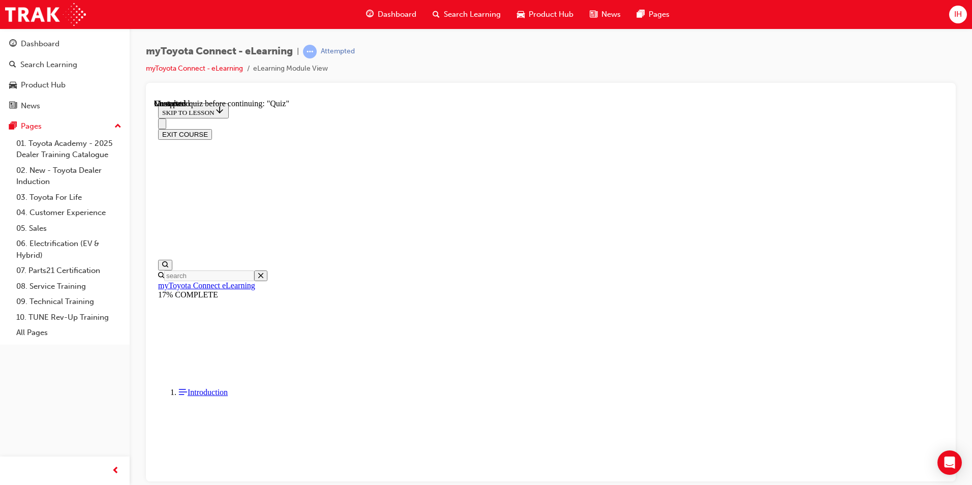
scroll to position [869, 0]
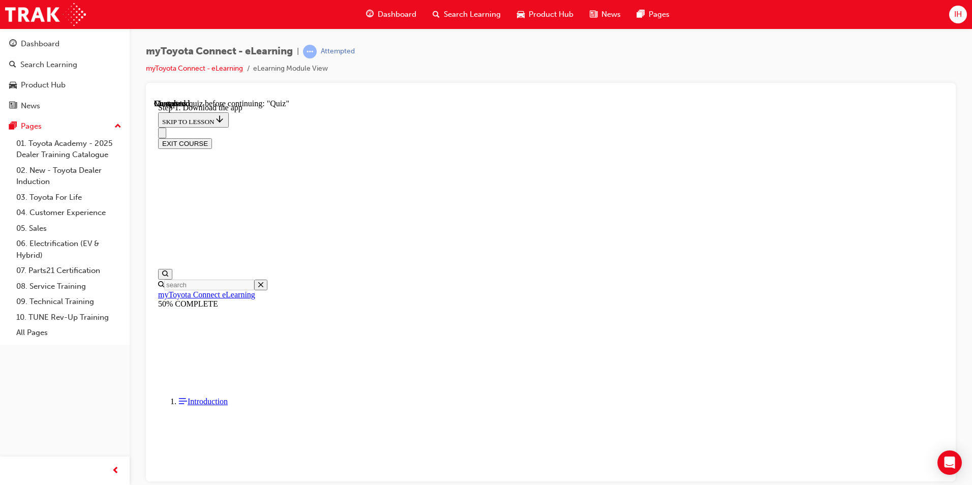
scroll to position [160, 0]
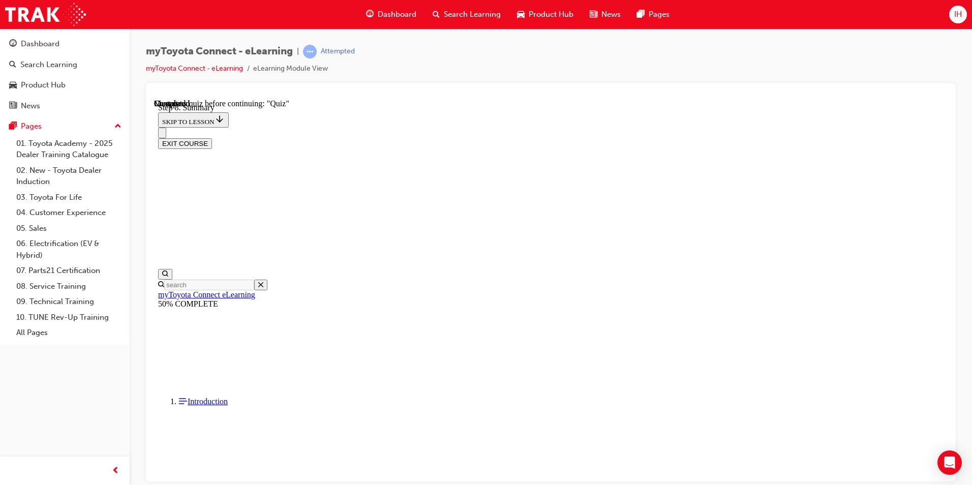
drag, startPoint x: 690, startPoint y: 386, endPoint x: 692, endPoint y: 426, distance: 40.2
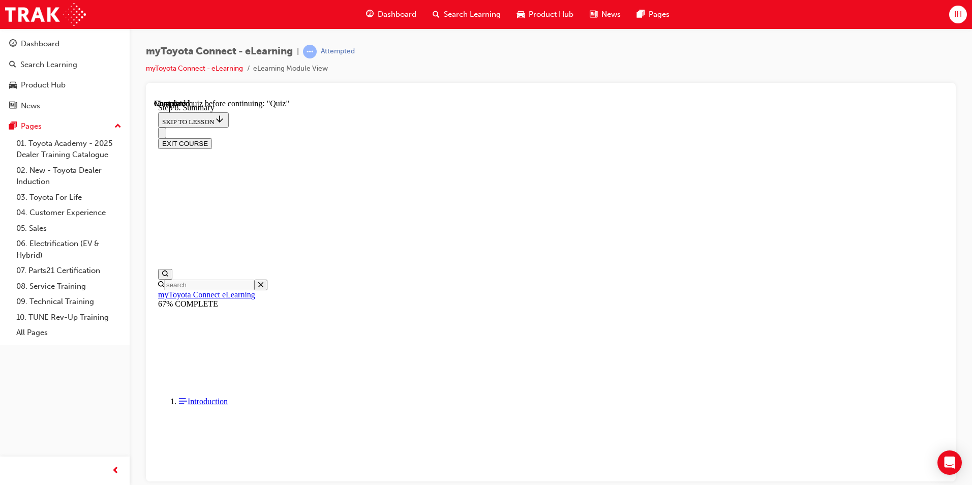
scroll to position [668, 0]
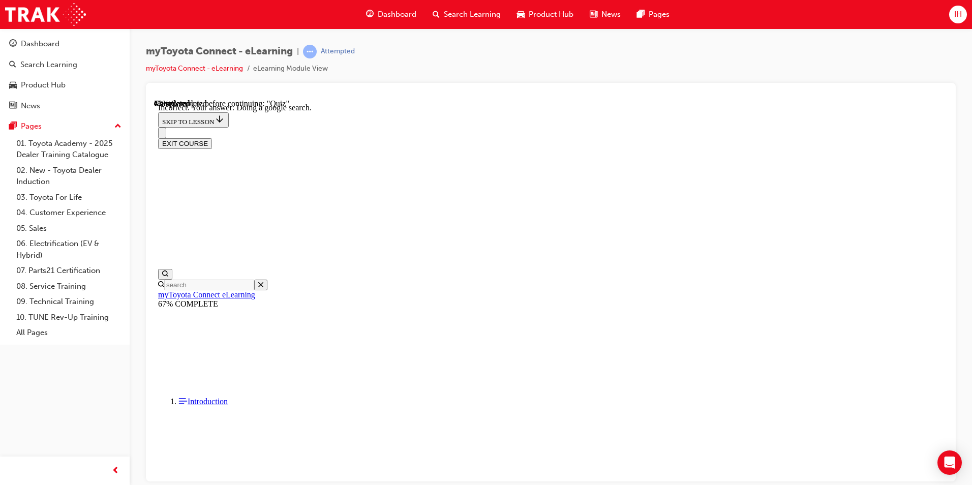
scroll to position [190, 0]
drag, startPoint x: 594, startPoint y: 438, endPoint x: 591, endPoint y: 424, distance: 14.1
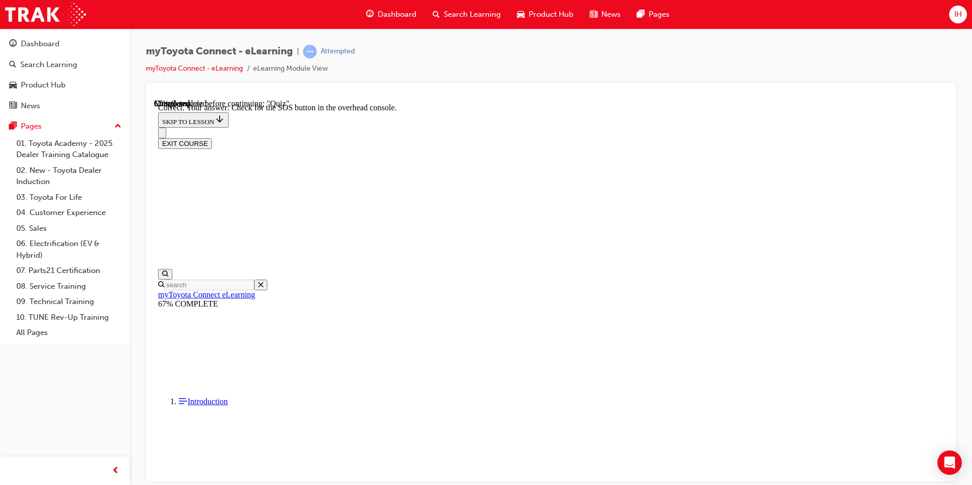
scroll to position [139, 0]
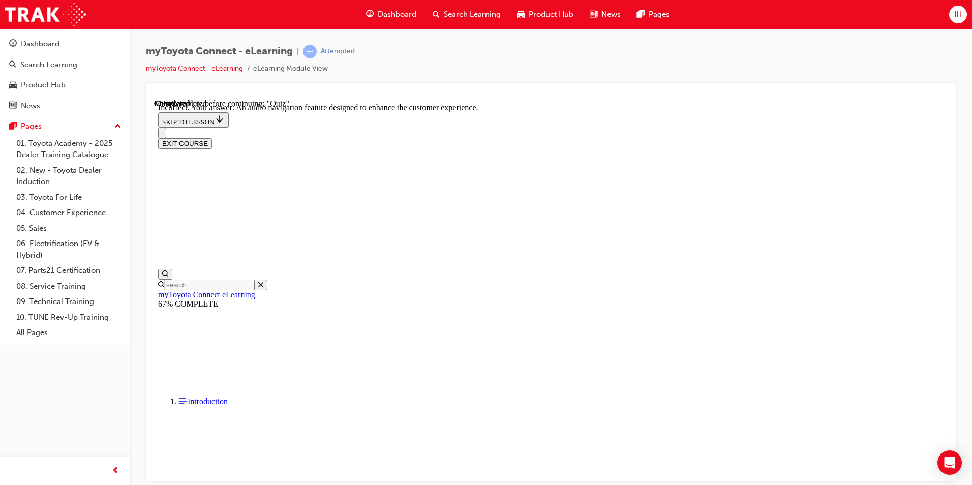
scroll to position [170, 0]
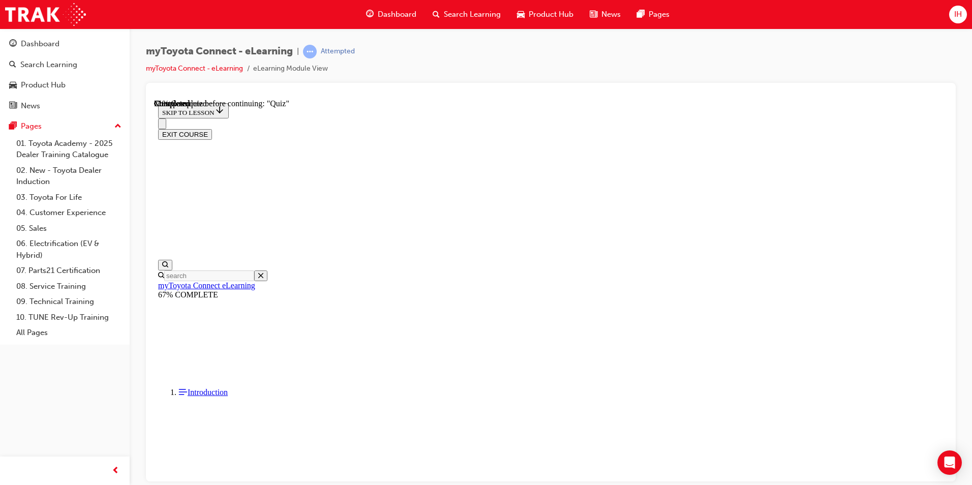
scroll to position [67, 0]
drag, startPoint x: 536, startPoint y: 339, endPoint x: 536, endPoint y: 323, distance: 15.8
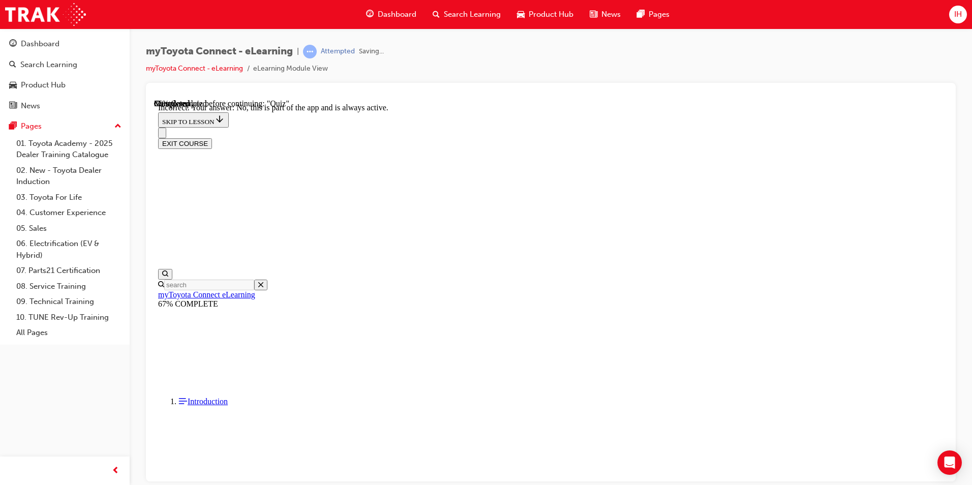
scroll to position [99, 0]
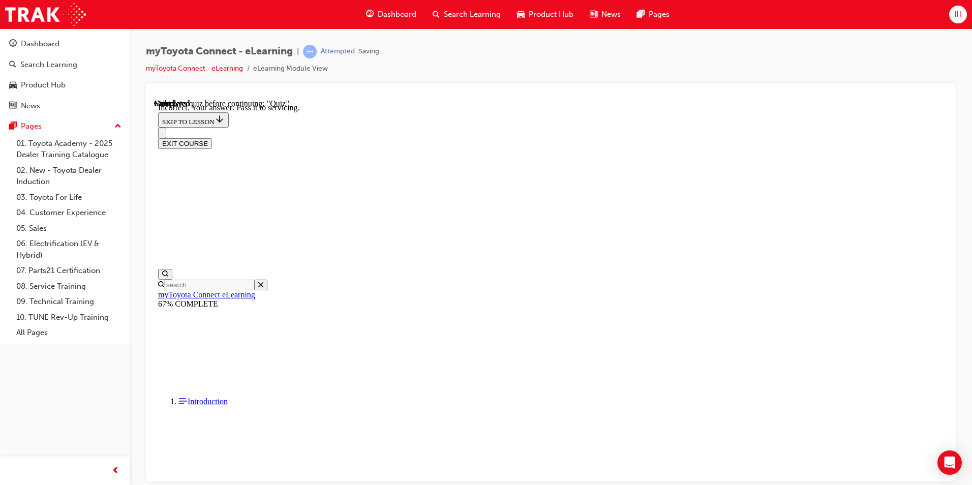
scroll to position [190, 0]
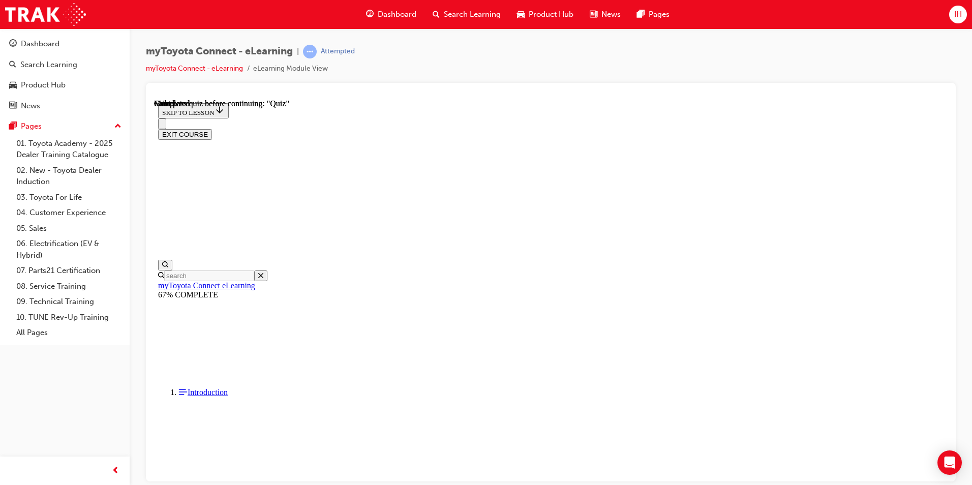
scroll to position [170, 0]
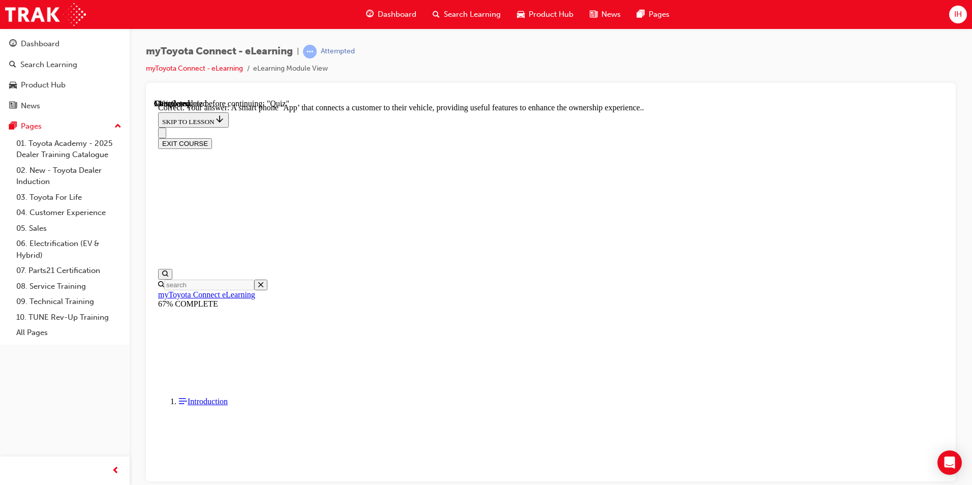
scroll to position [170, 0]
drag, startPoint x: 450, startPoint y: 337, endPoint x: 458, endPoint y: 334, distance: 8.7
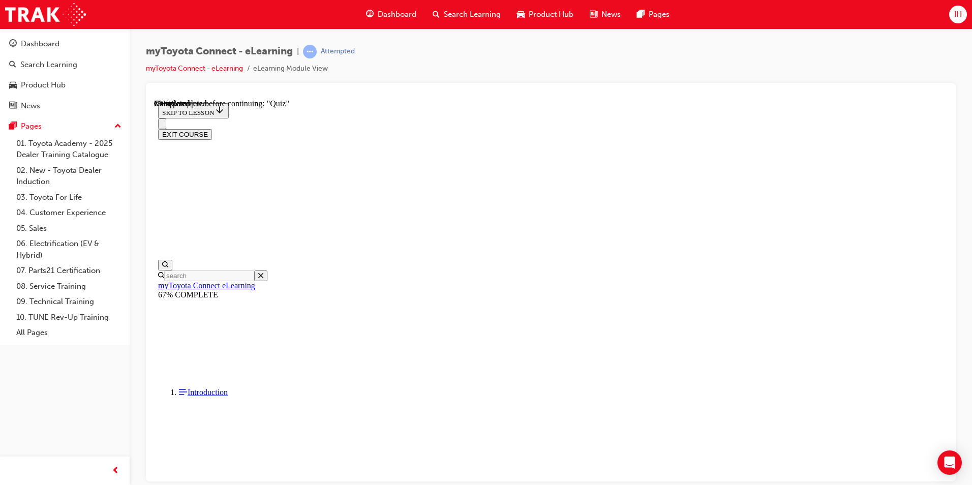
scroll to position [102, 0]
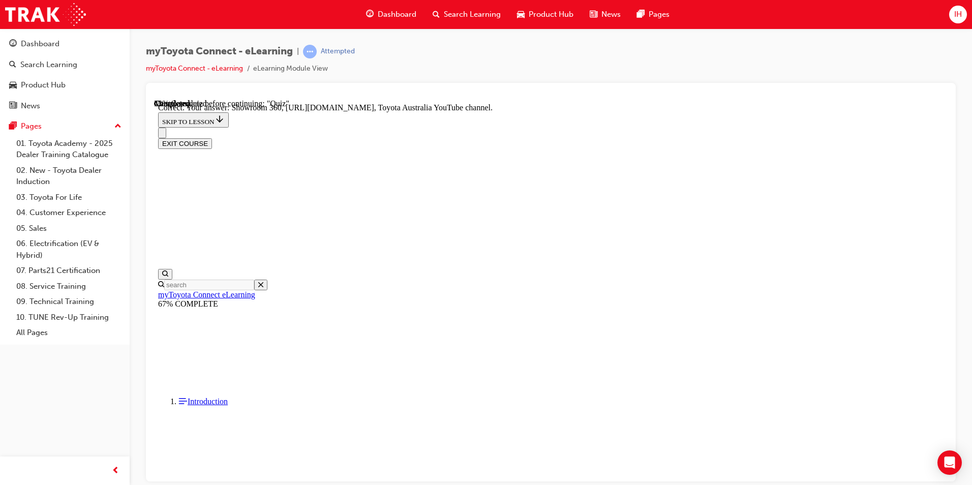
scroll to position [190, 0]
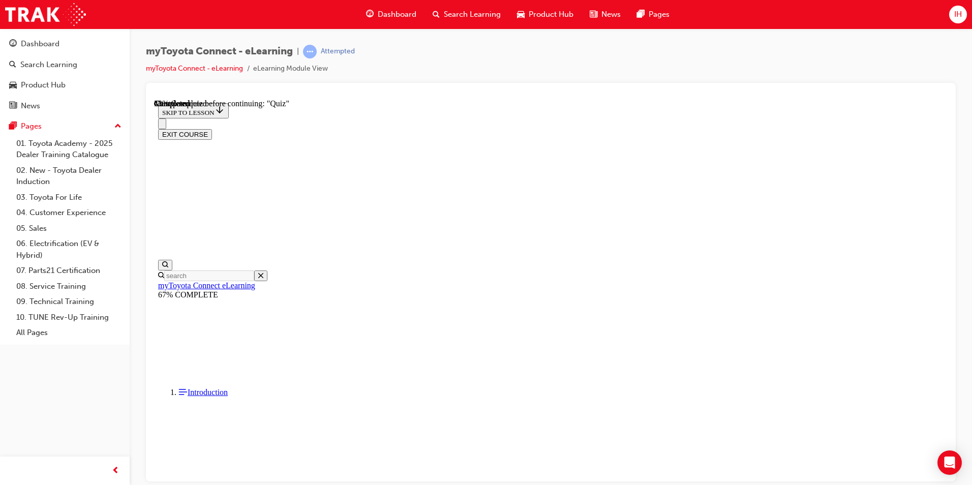
scroll to position [102, 0]
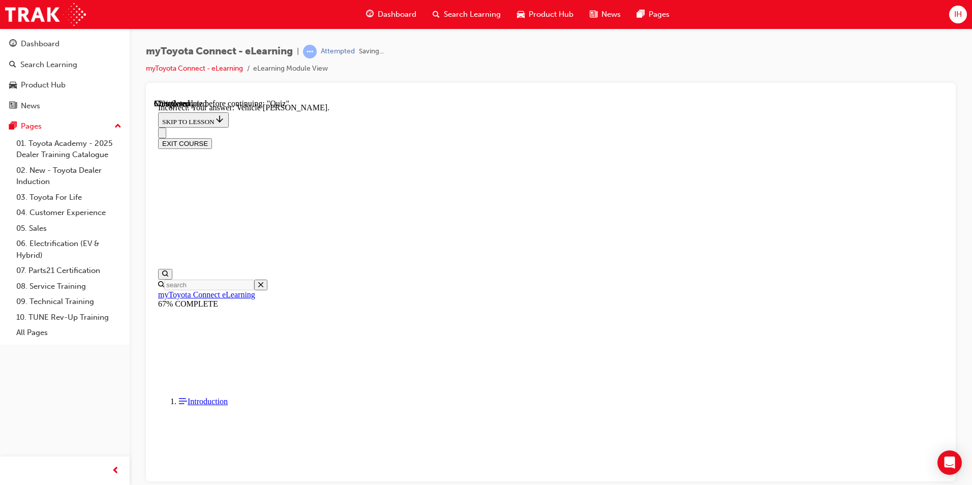
scroll to position [180, 0]
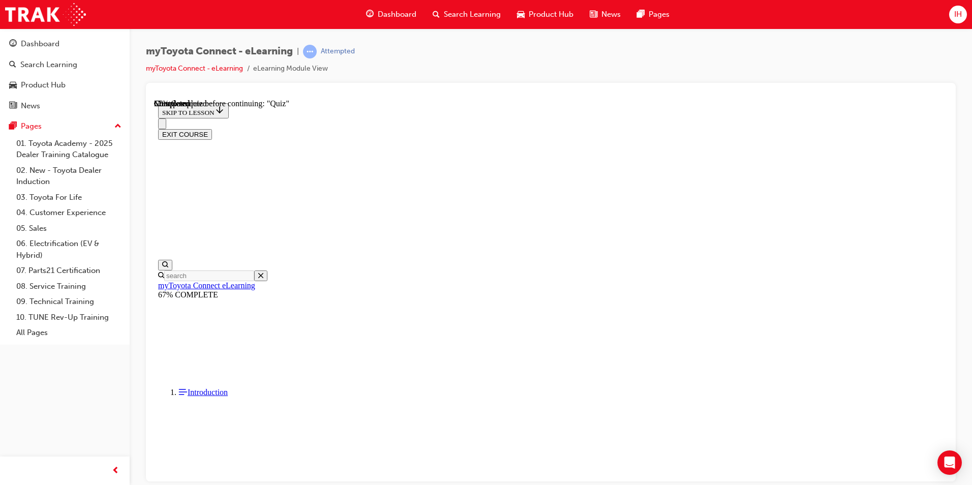
drag, startPoint x: 482, startPoint y: 274, endPoint x: 647, endPoint y: 388, distance: 200.3
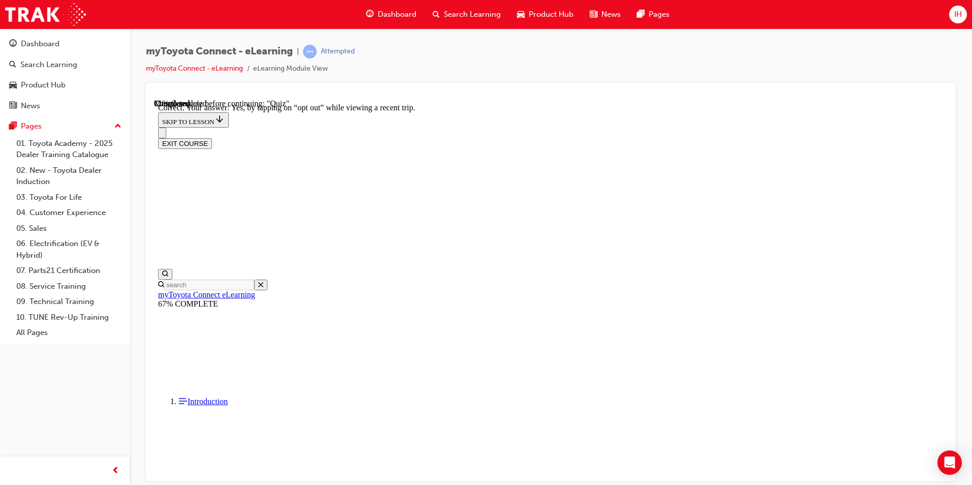
scroll to position [99, 0]
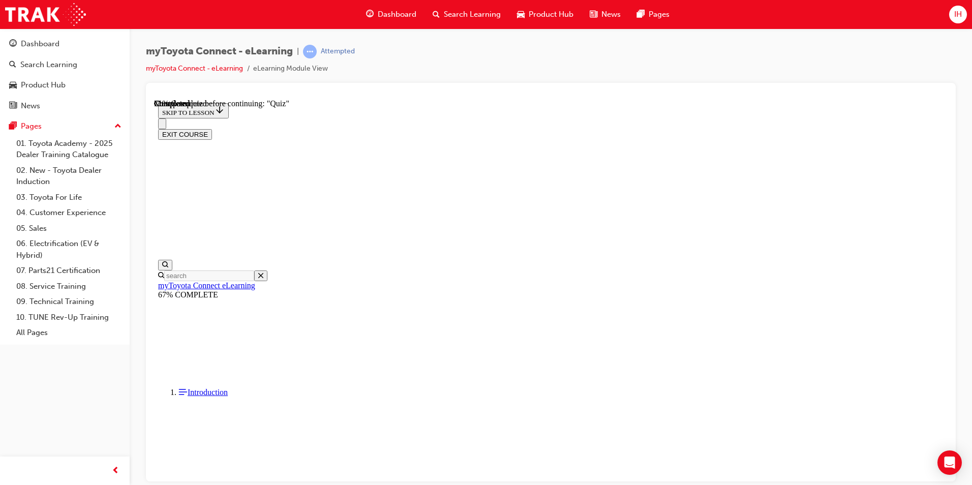
scroll to position [88, 0]
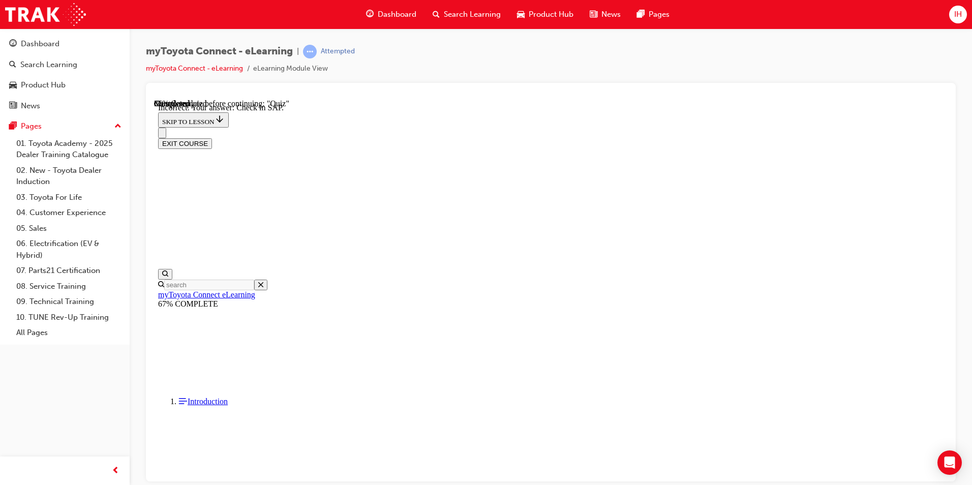
scroll to position [139, 0]
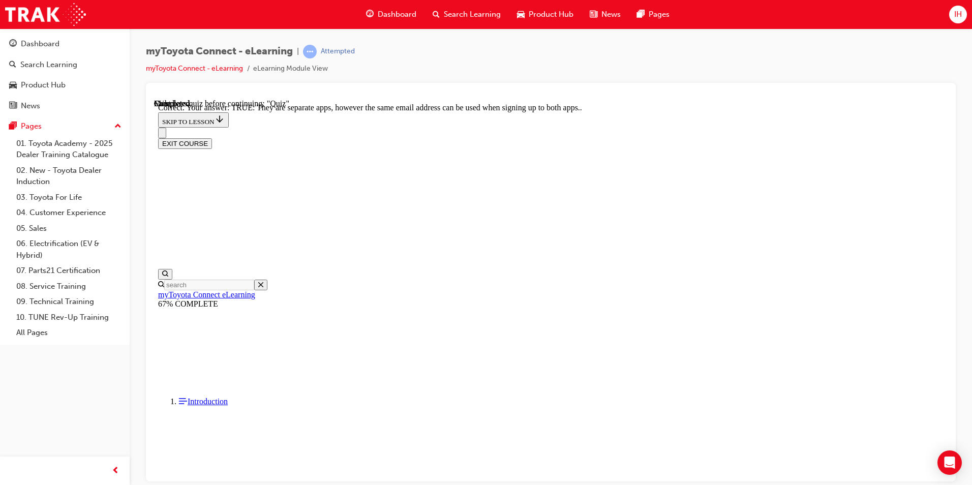
scroll to position [102, 0]
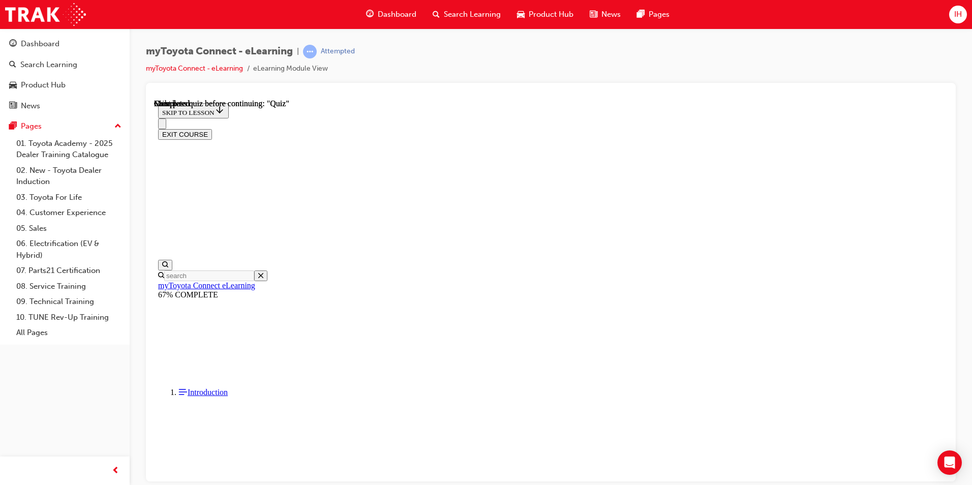
scroll to position [170, 0]
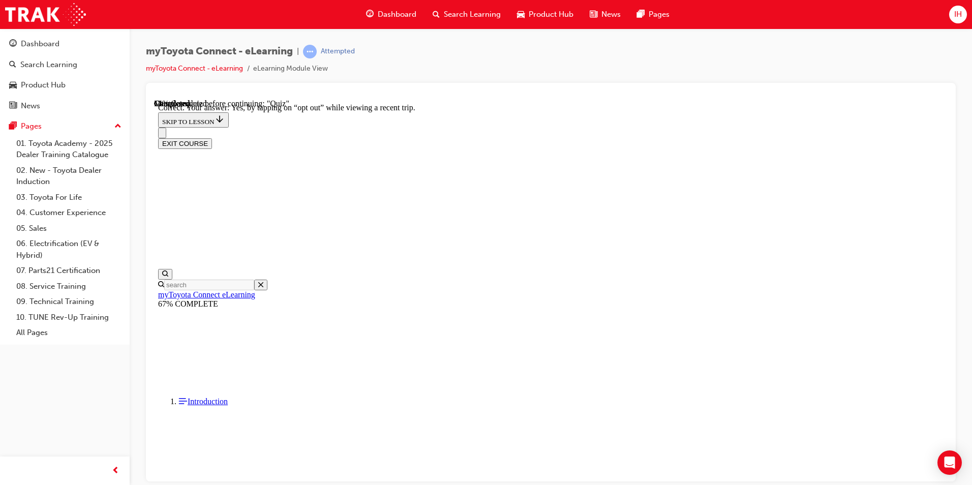
scroll to position [99, 0]
drag, startPoint x: 465, startPoint y: 303, endPoint x: 519, endPoint y: 319, distance: 56.6
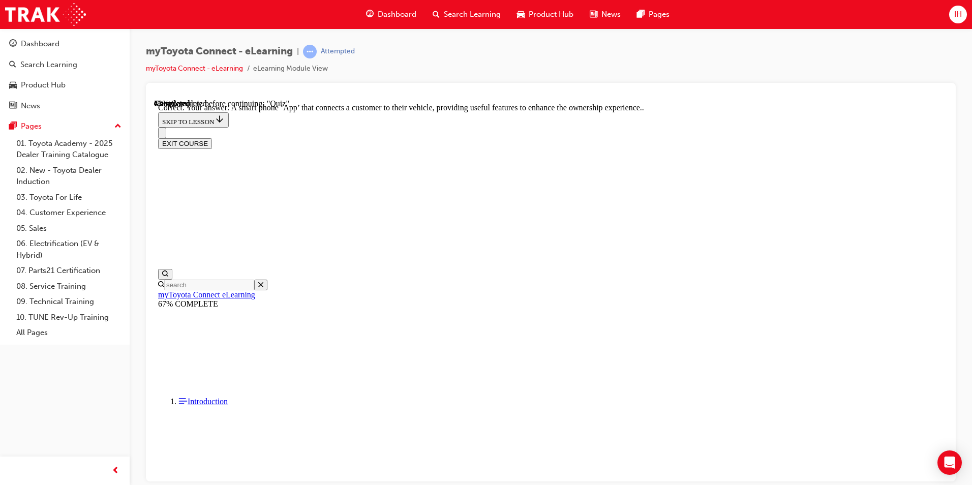
scroll to position [170, 0]
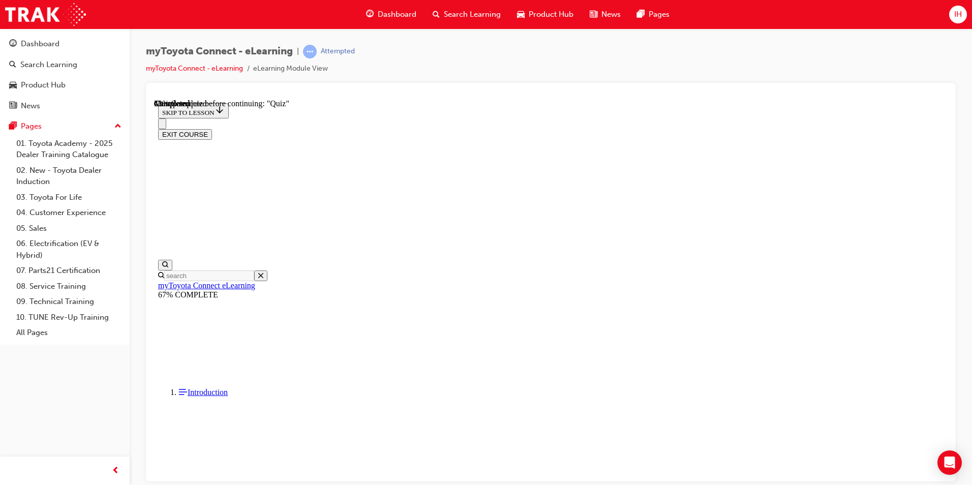
scroll to position [102, 0]
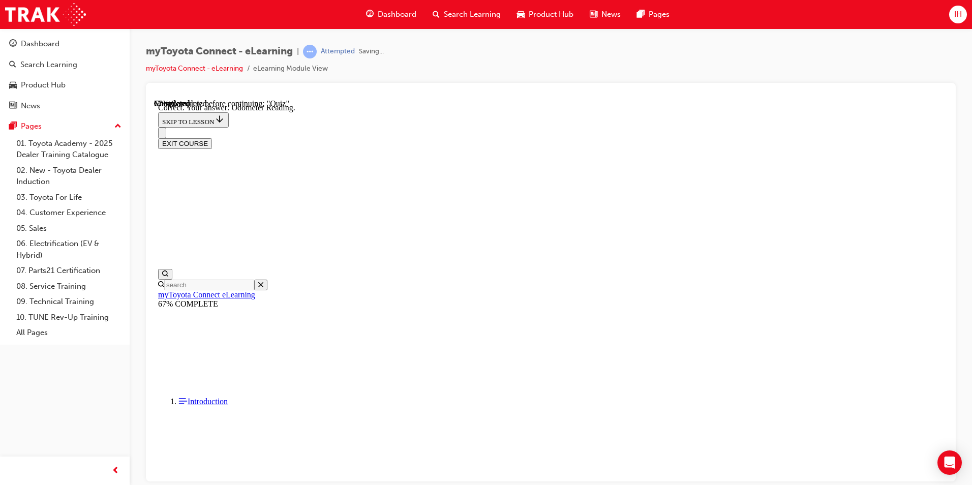
scroll to position [180, 0]
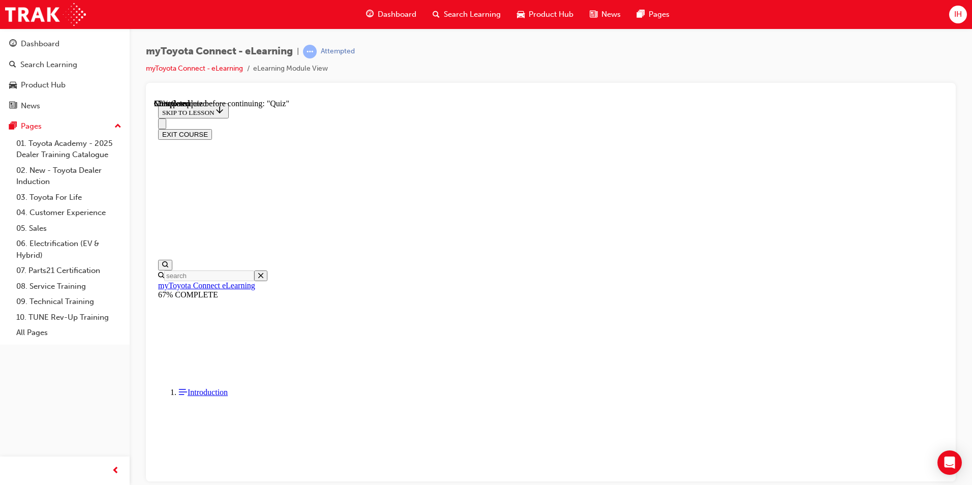
scroll to position [102, 0]
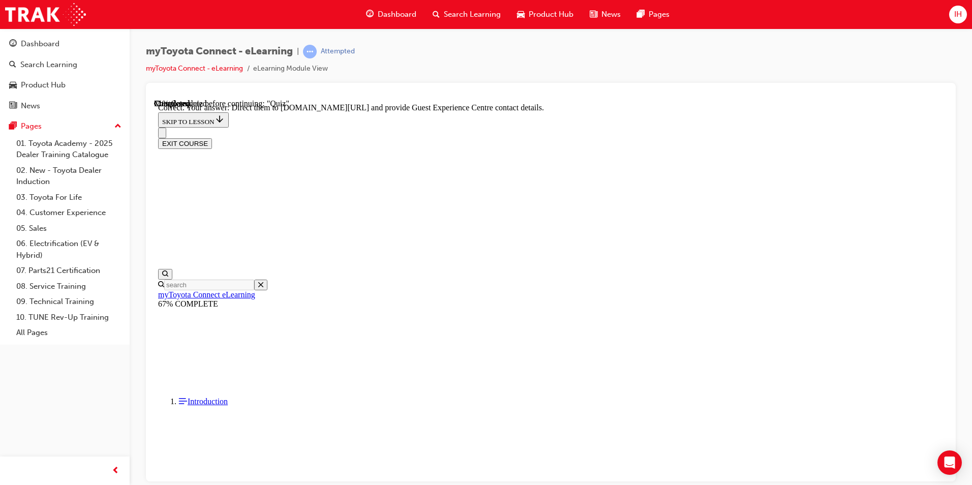
scroll to position [190, 0]
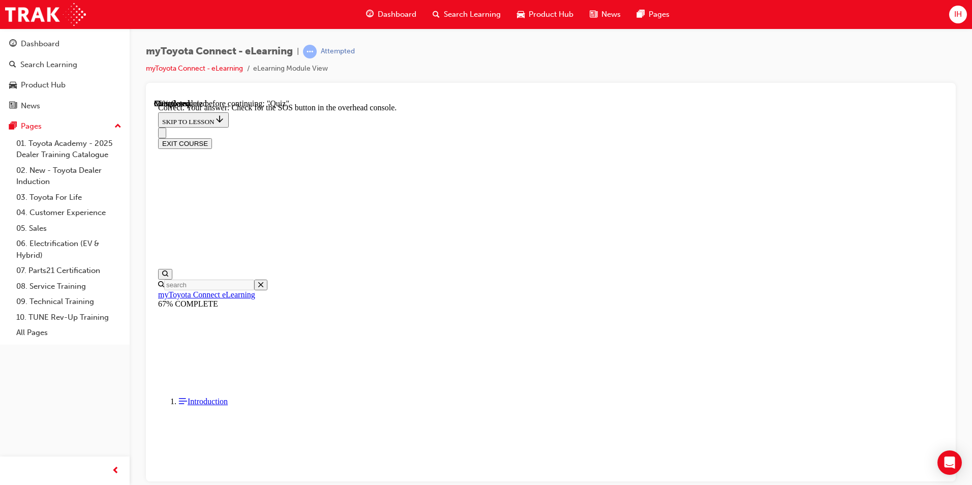
scroll to position [139, 0]
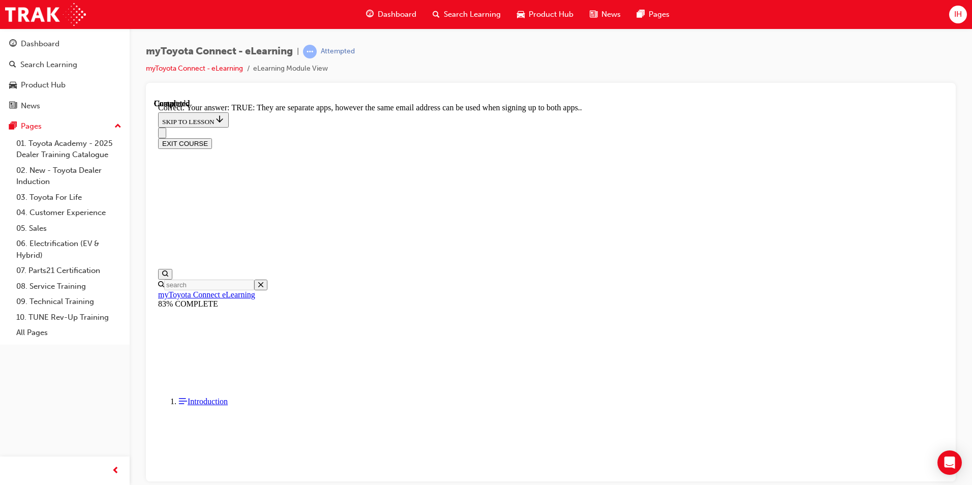
scroll to position [102, 0]
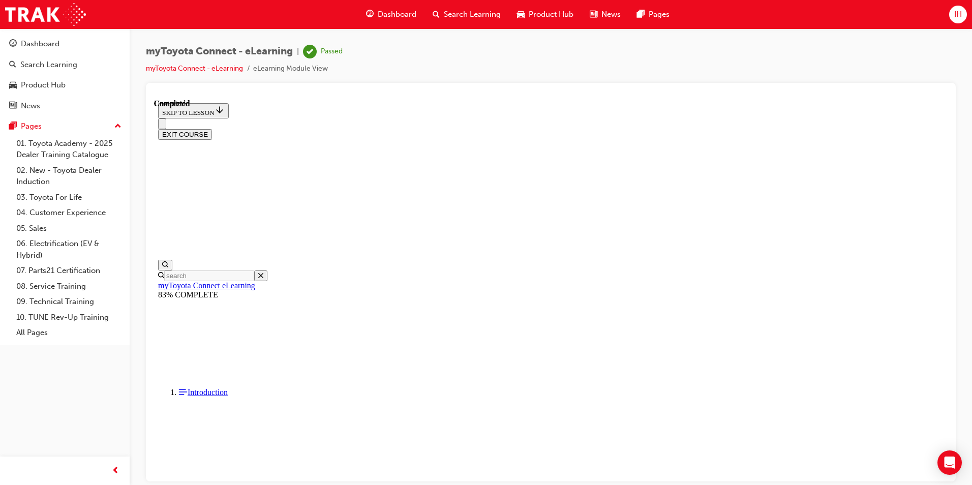
scroll to position [170, 0]
click at [212, 129] on button "EXIT COURSE" at bounding box center [185, 134] width 54 height 11
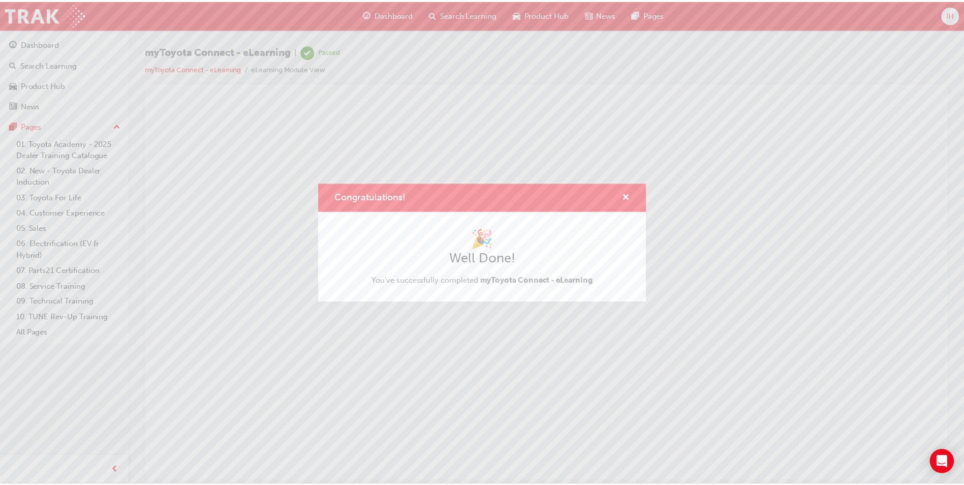
scroll to position [0, 0]
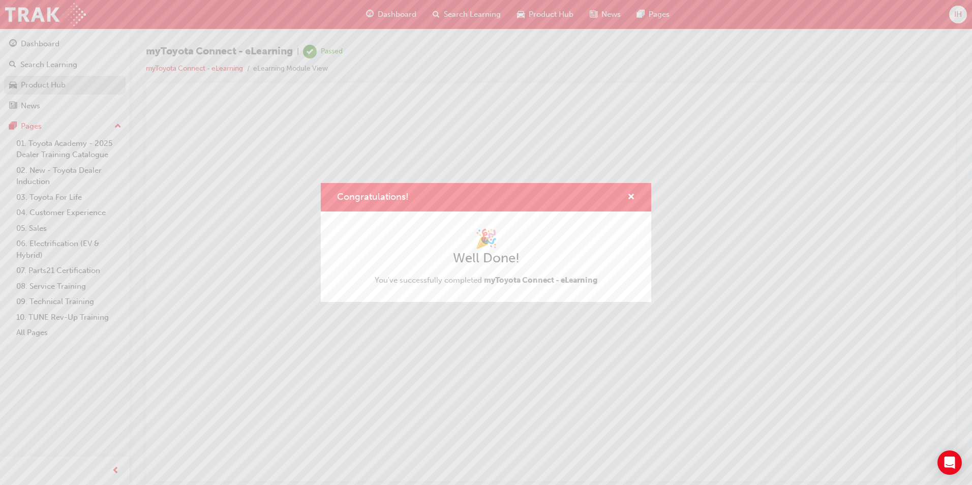
click at [46, 77] on div "Congratulations! 🎉 Well Done! You've successfully completed myToyota Connect - …" at bounding box center [486, 242] width 972 height 485
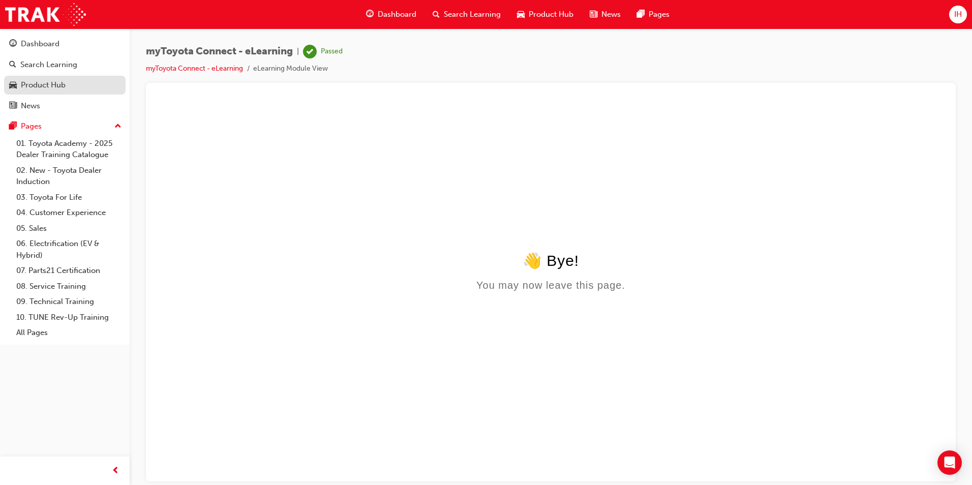
click at [46, 82] on div "Product Hub" at bounding box center [43, 85] width 45 height 12
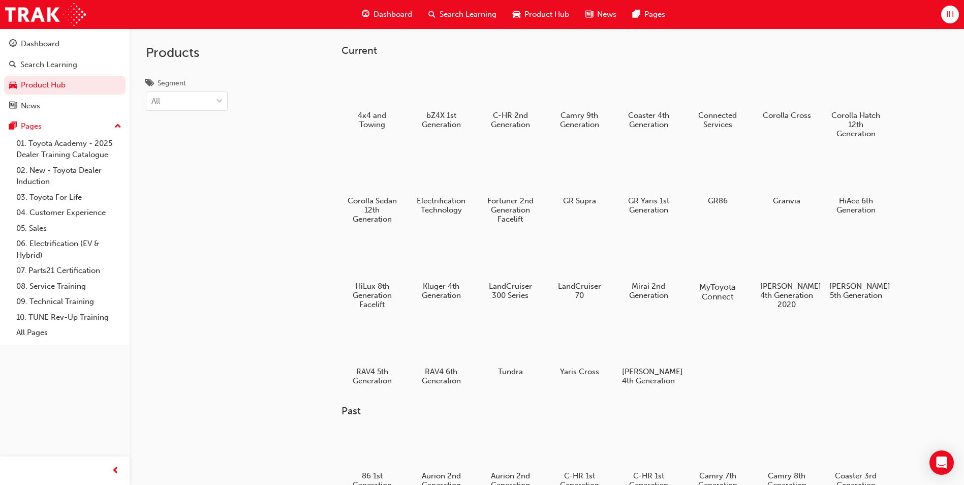
click at [726, 268] on div at bounding box center [718, 257] width 56 height 41
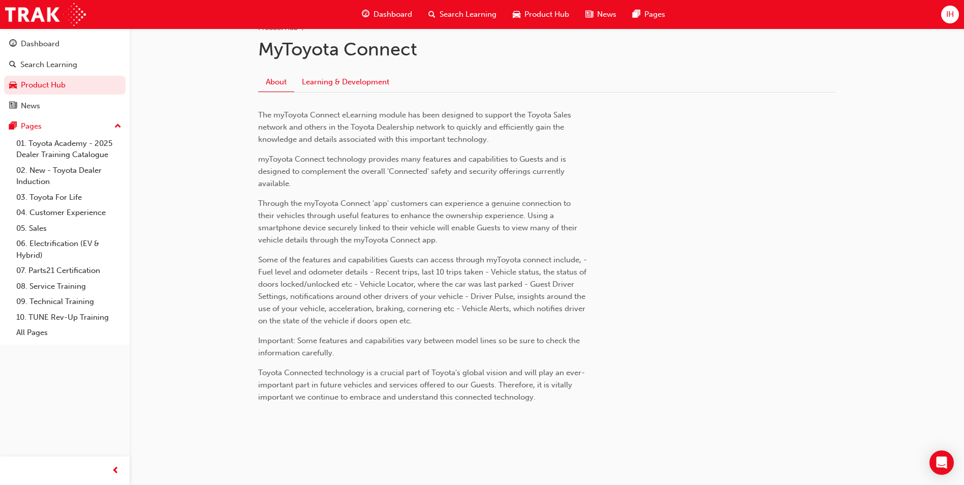
click at [351, 88] on link "Learning & Development" at bounding box center [345, 81] width 103 height 19
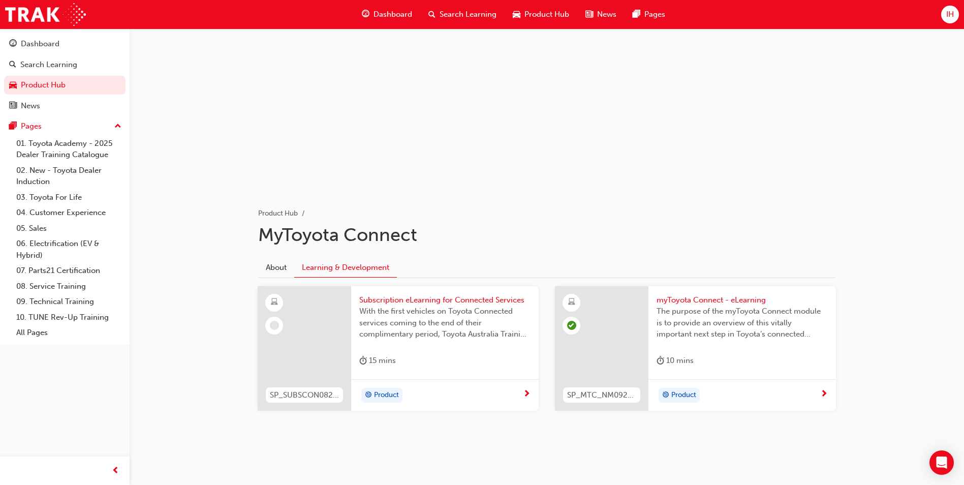
scroll to position [41, 0]
click at [450, 333] on span "With the first vehicles on Toyota Connected services coming to the end of their…" at bounding box center [444, 322] width 171 height 35
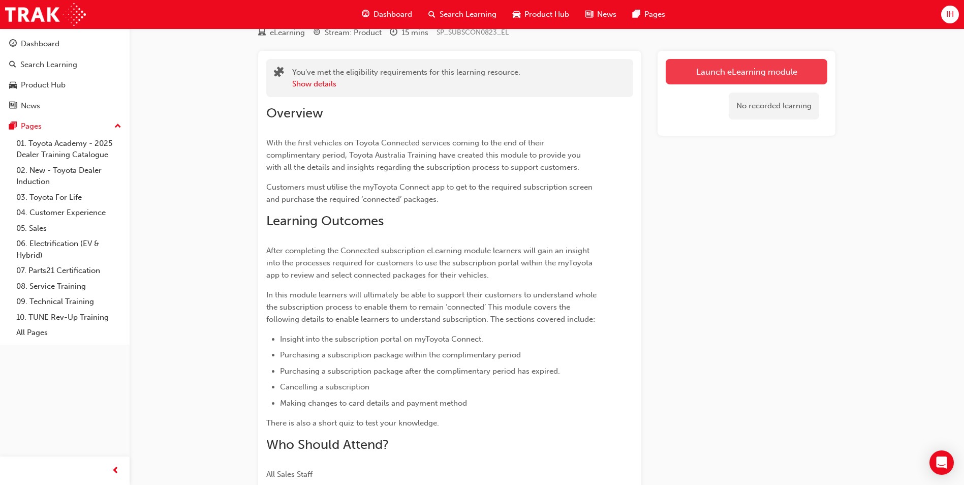
click at [763, 79] on link "Launch eLearning module" at bounding box center [747, 71] width 162 height 25
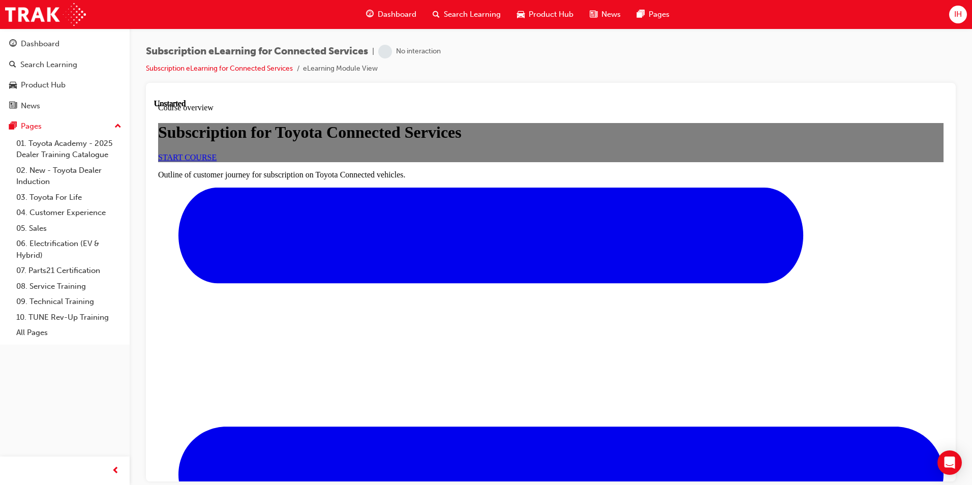
click at [217, 161] on link "START COURSE" at bounding box center [187, 156] width 58 height 9
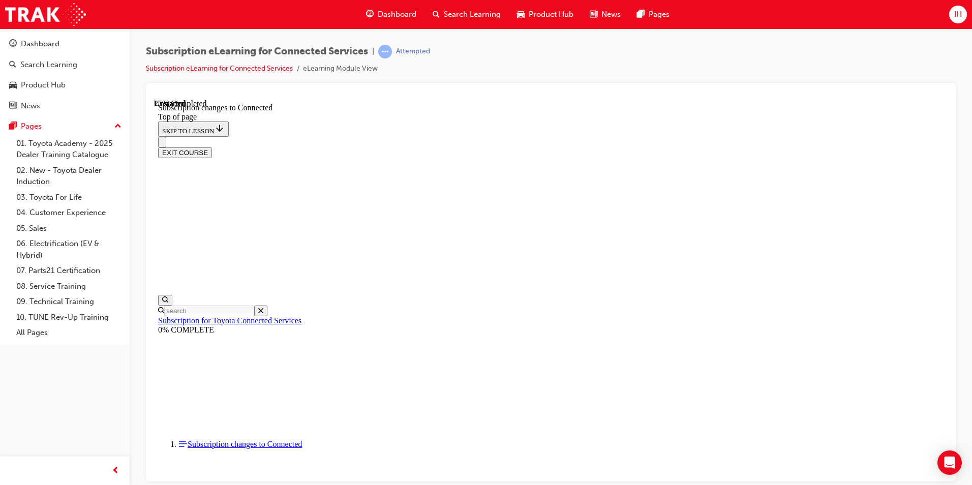
scroll to position [533, 0]
drag, startPoint x: 568, startPoint y: 381, endPoint x: 567, endPoint y: 392, distance: 11.7
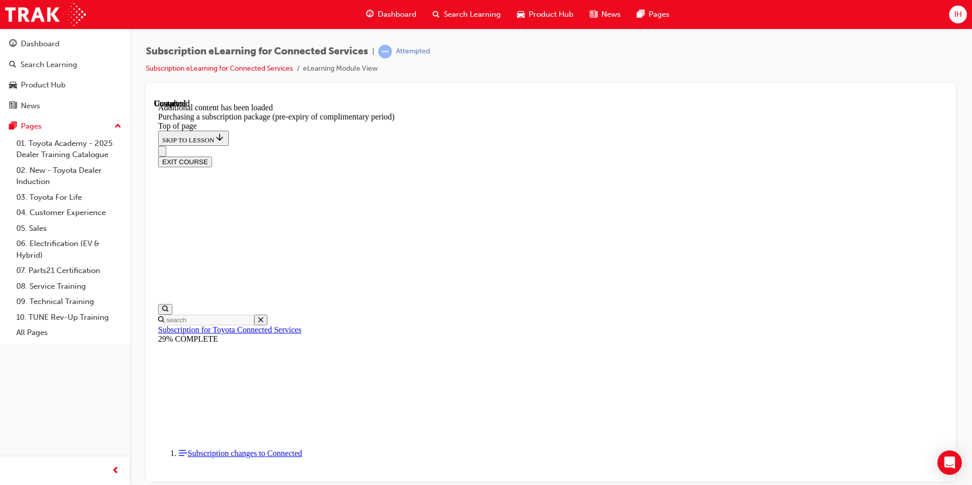
scroll to position [1129, 0]
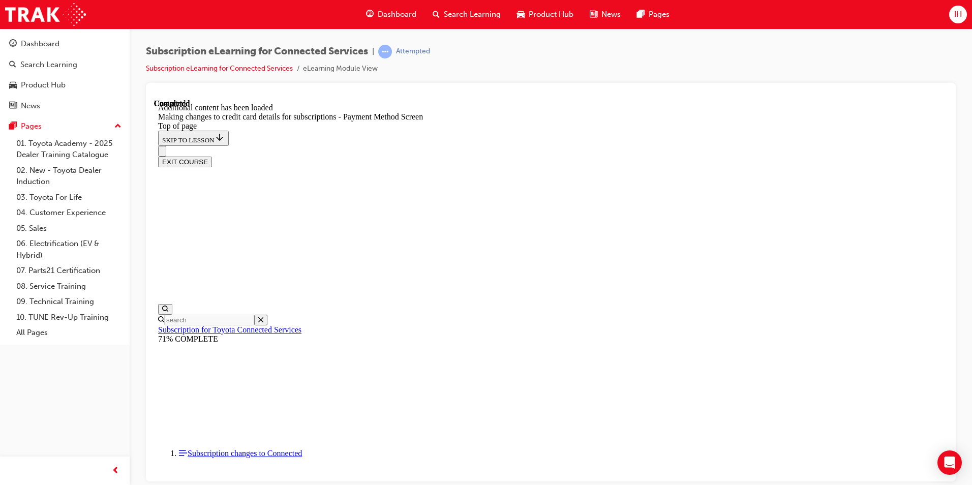
scroll to position [977, 0]
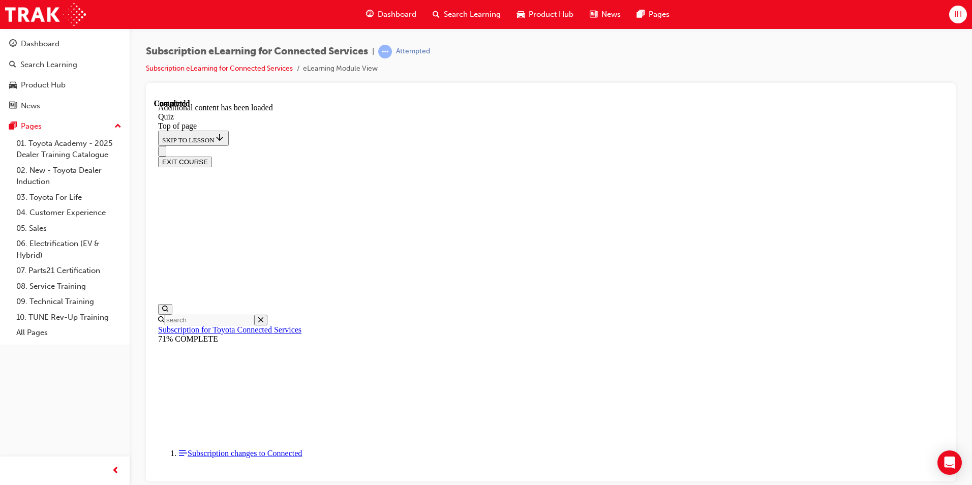
drag, startPoint x: 443, startPoint y: 308, endPoint x: 498, endPoint y: 322, distance: 56.5
drag, startPoint x: 492, startPoint y: 319, endPoint x: 504, endPoint y: 322, distance: 12.6
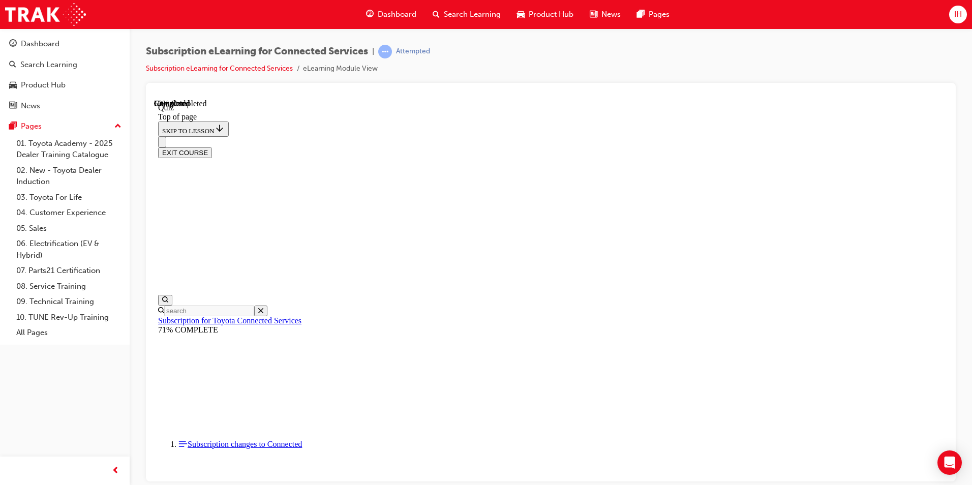
scroll to position [31, 0]
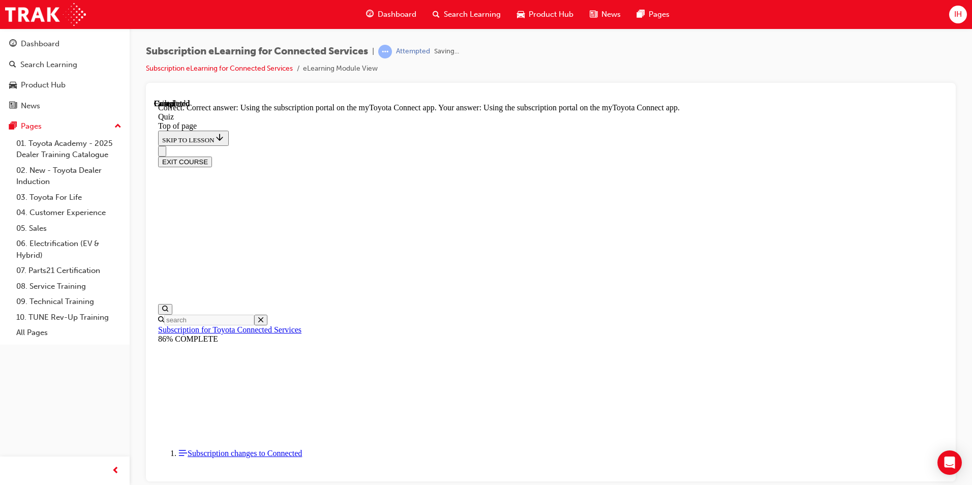
scroll to position [113, 0]
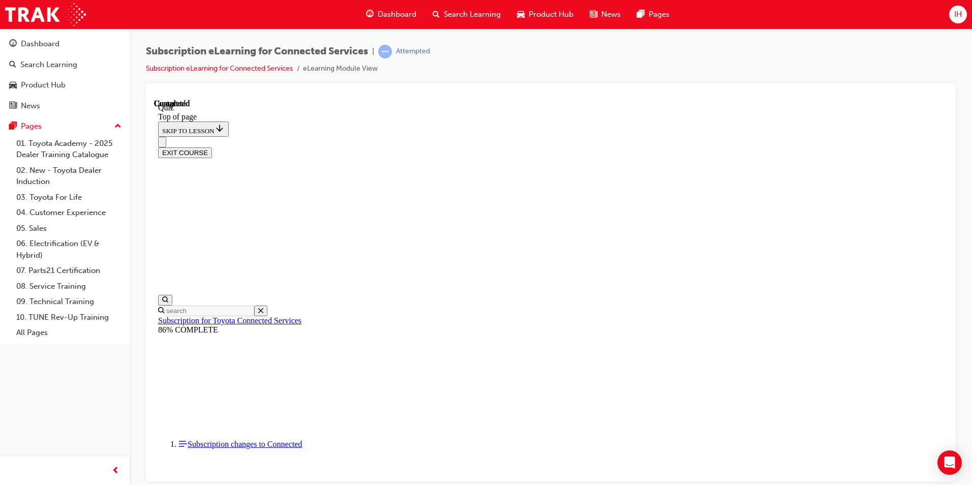
drag, startPoint x: 617, startPoint y: 449, endPoint x: 610, endPoint y: 447, distance: 6.9
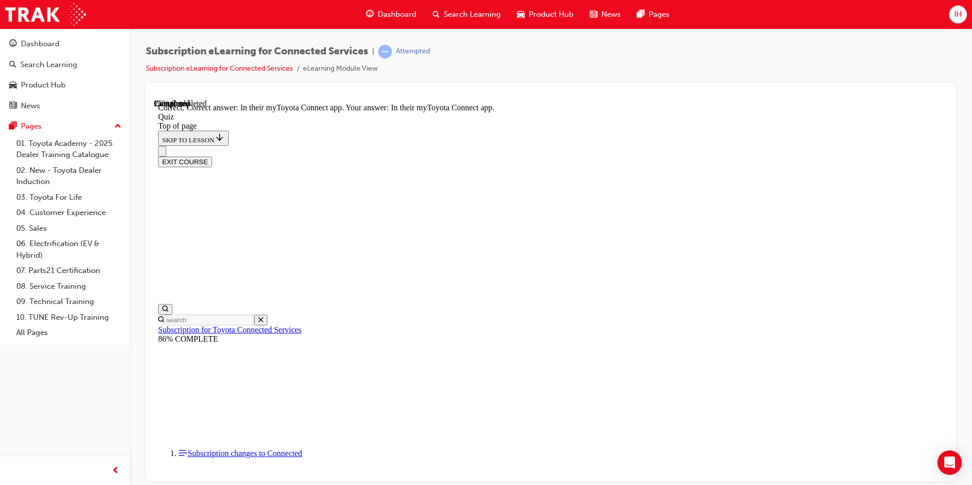
scroll to position [130, 0]
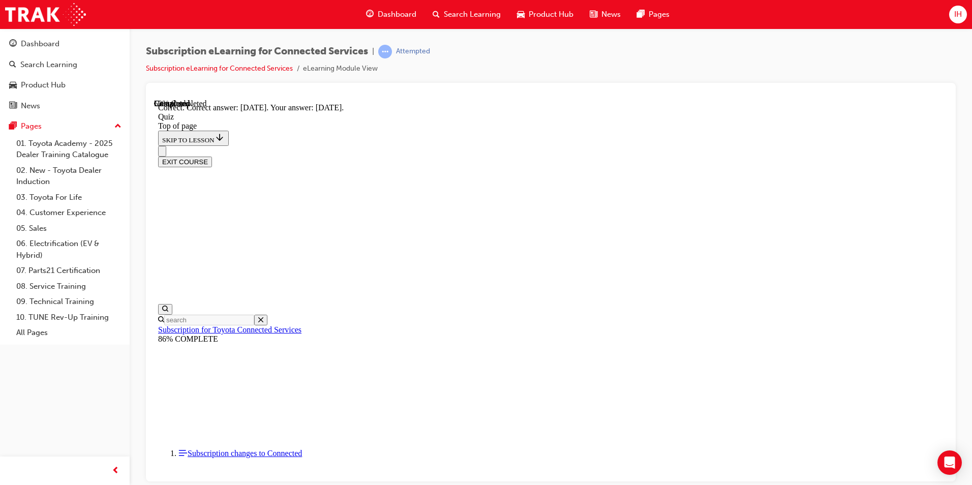
scroll to position [130, 0]
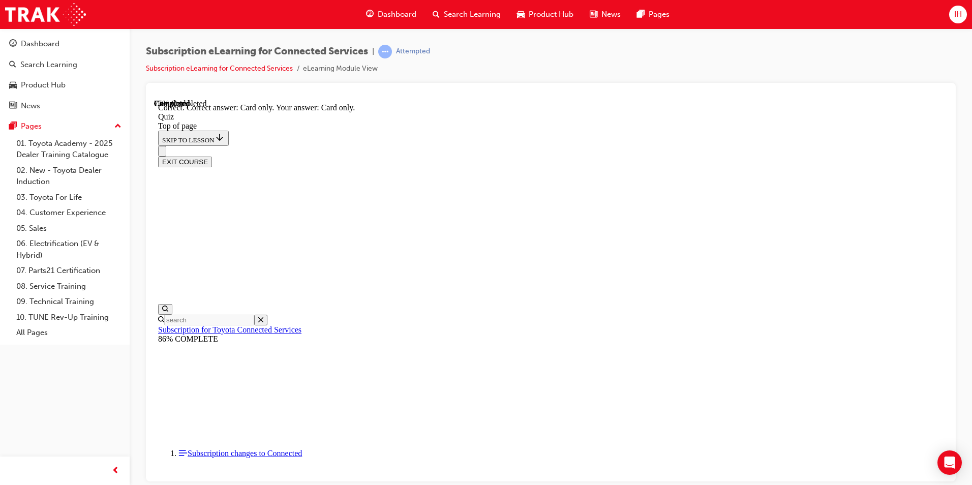
scroll to position [113, 0]
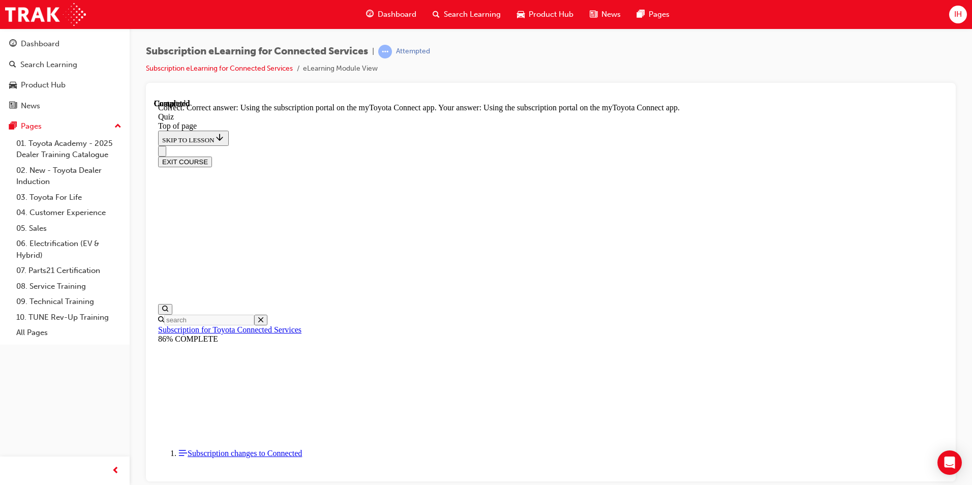
scroll to position [113, 0]
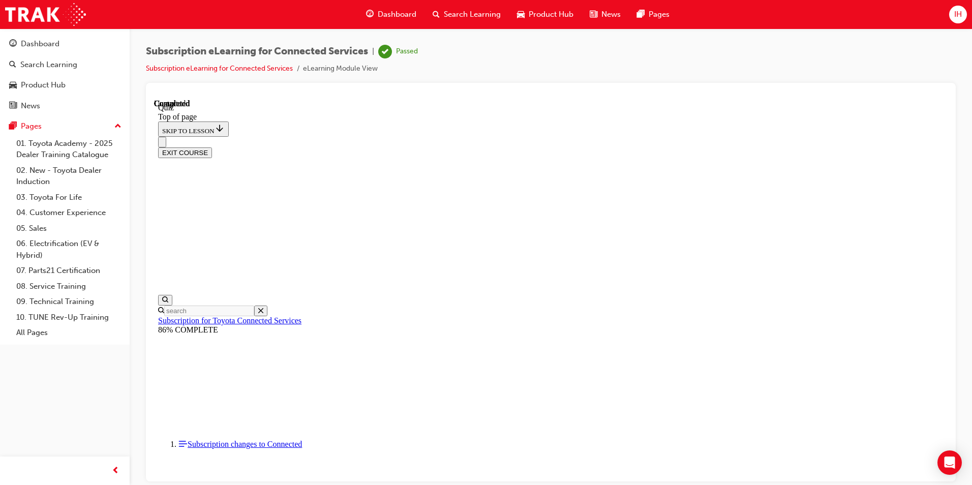
scroll to position [170, 0]
click at [212, 147] on button "EXIT COURSE" at bounding box center [185, 152] width 54 height 11
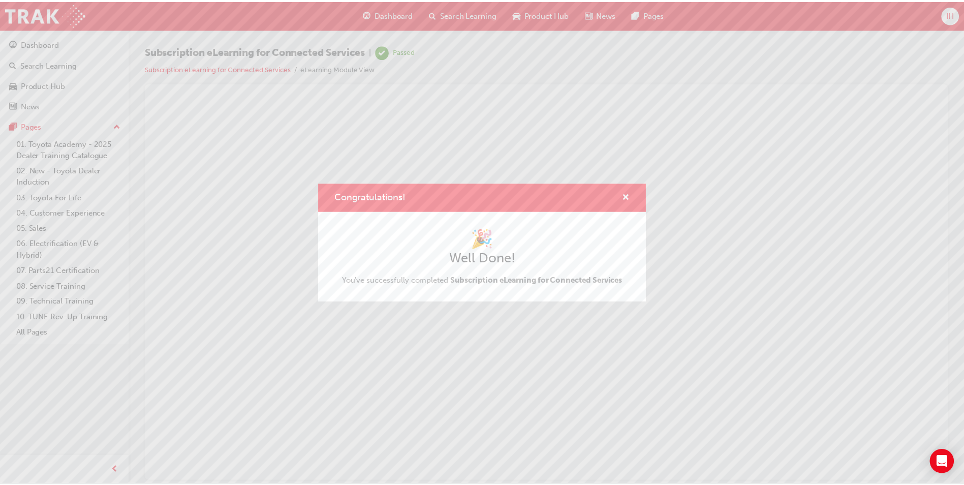
scroll to position [0, 0]
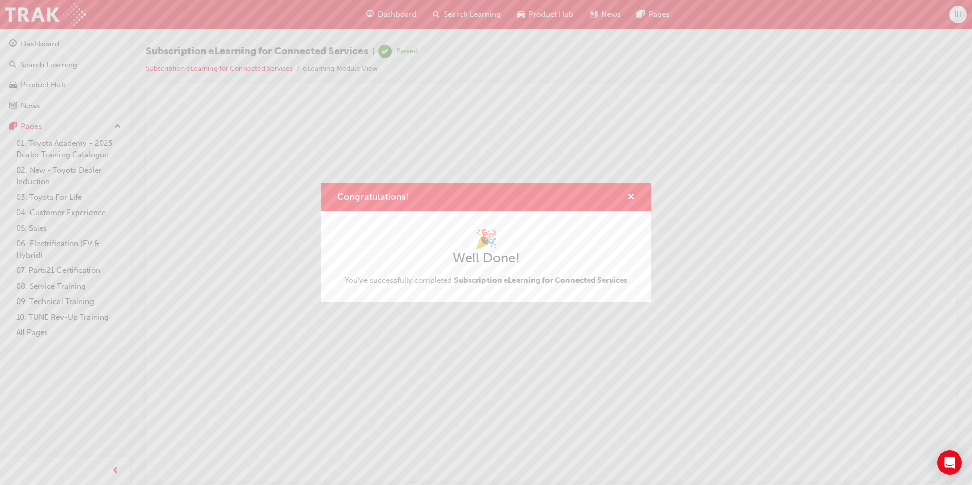
click at [34, 43] on div "Congratulations! 🎉 Well Done! You've successfully completed Subscription eLearn…" at bounding box center [486, 242] width 972 height 485
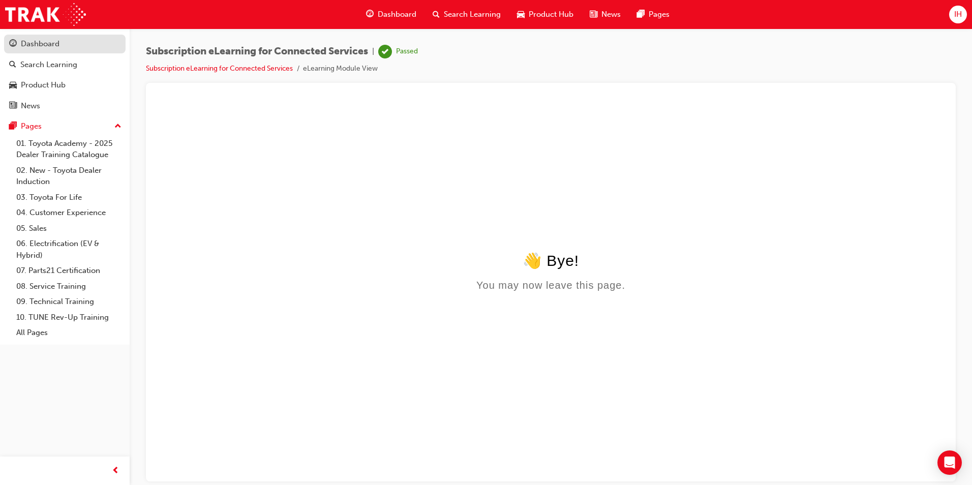
click at [36, 43] on div "Dashboard" at bounding box center [40, 44] width 39 height 12
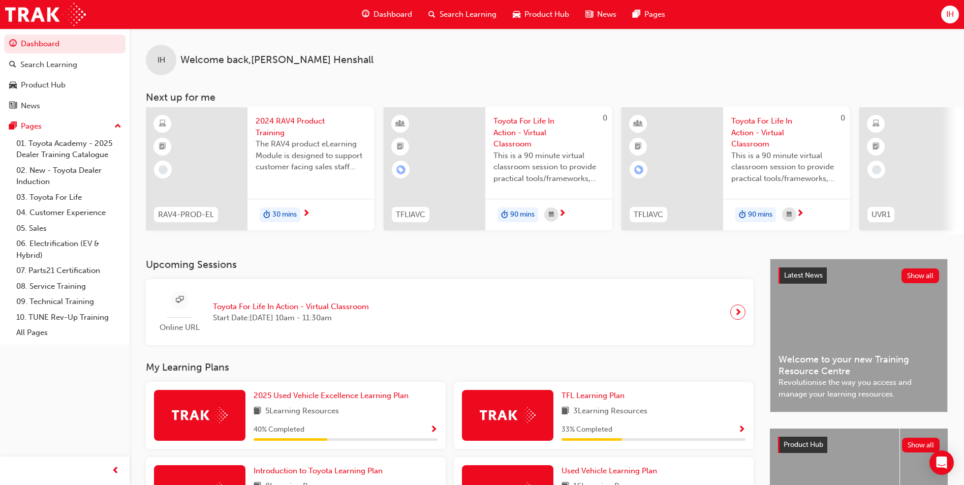
click at [402, 16] on span "Dashboard" at bounding box center [393, 15] width 39 height 12
click at [49, 88] on div "Product Hub" at bounding box center [43, 85] width 45 height 12
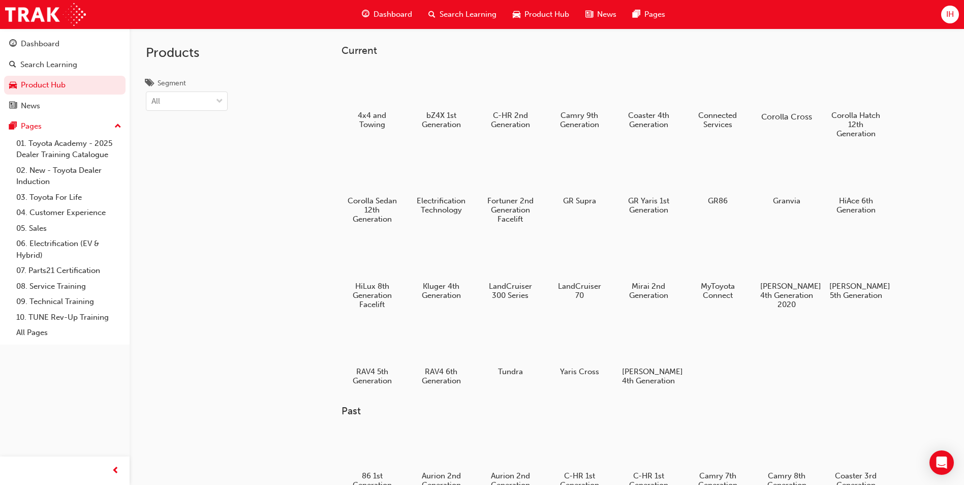
click at [797, 111] on div "Corolla Cross" at bounding box center [787, 94] width 65 height 63
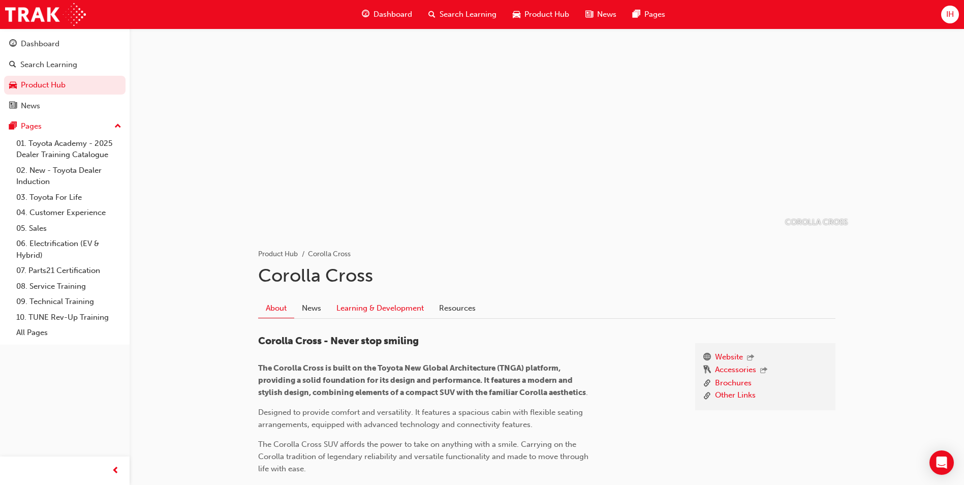
click at [386, 313] on link "Learning & Development" at bounding box center [380, 307] width 103 height 19
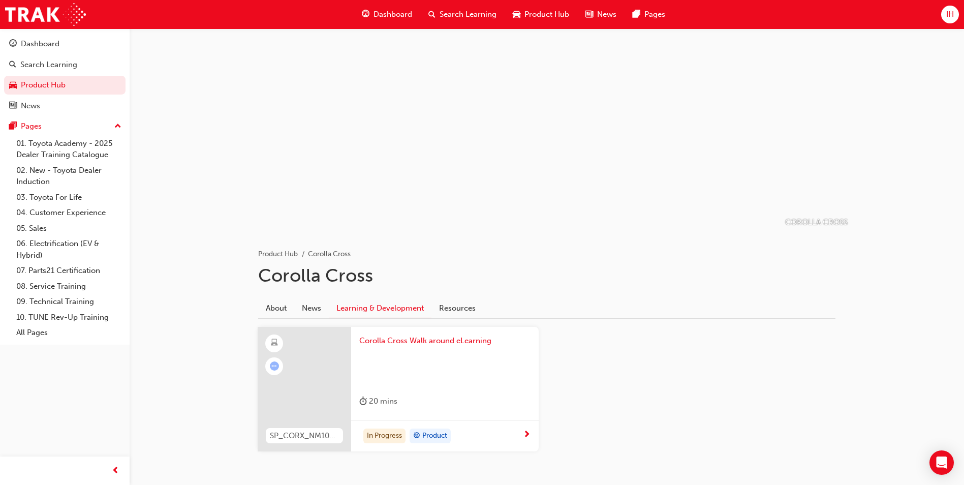
click at [356, 390] on div "Corolla Cross Walk around eLearning 20 mins" at bounding box center [445, 373] width 188 height 93
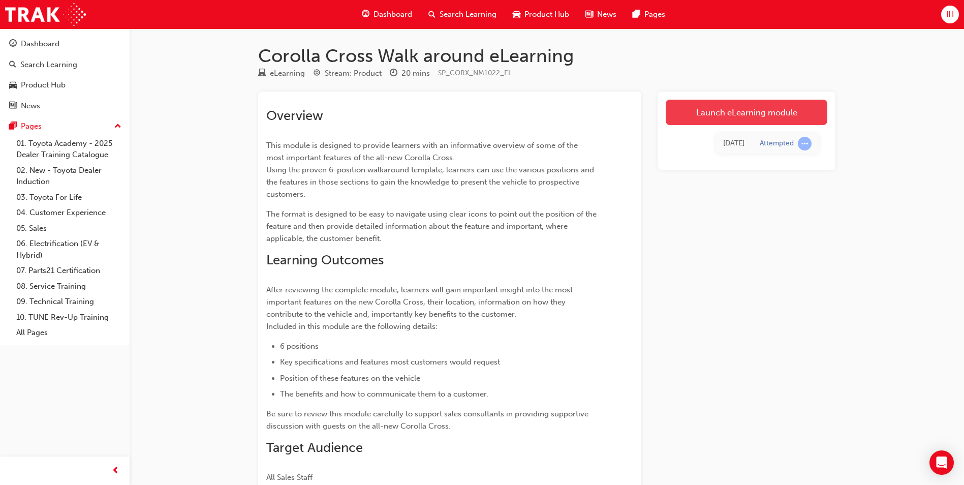
click at [722, 113] on link "Launch eLearning module" at bounding box center [747, 112] width 162 height 25
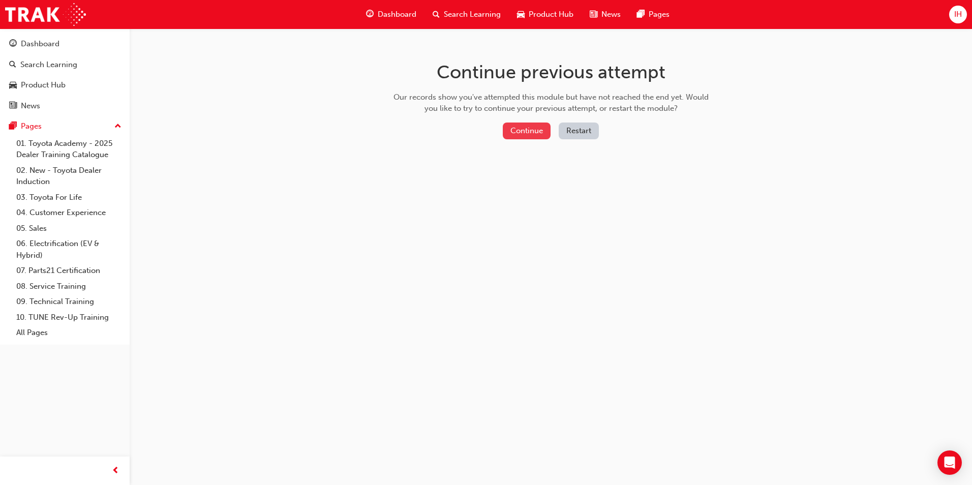
click at [519, 125] on button "Continue" at bounding box center [527, 130] width 48 height 17
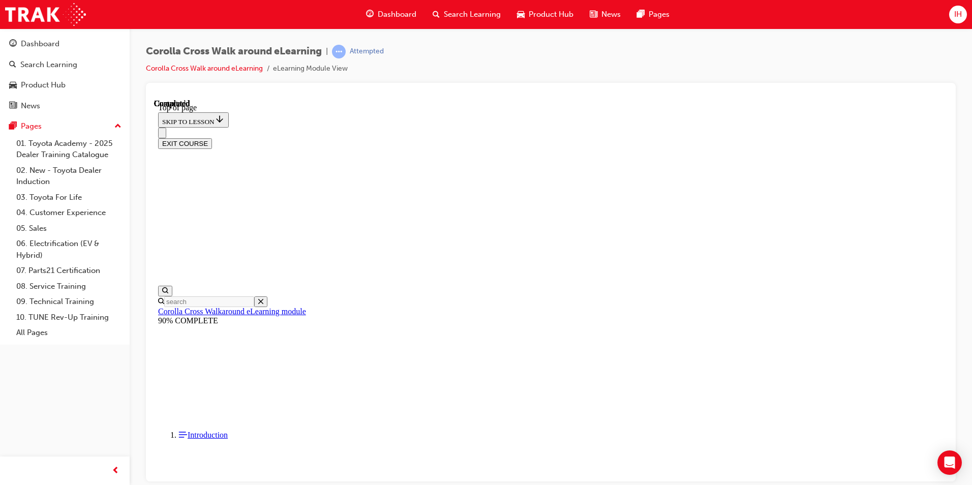
scroll to position [170, 0]
click at [212, 138] on button "EXIT COURSE" at bounding box center [185, 143] width 54 height 11
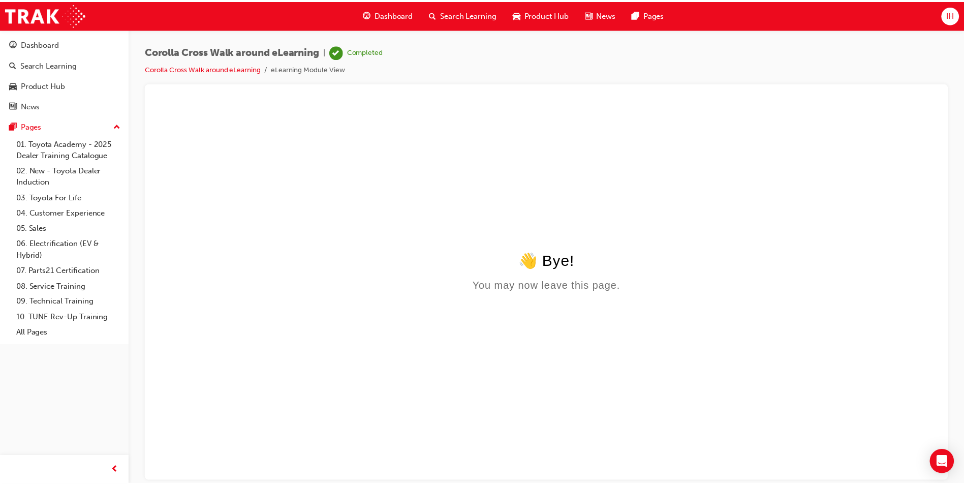
scroll to position [0, 0]
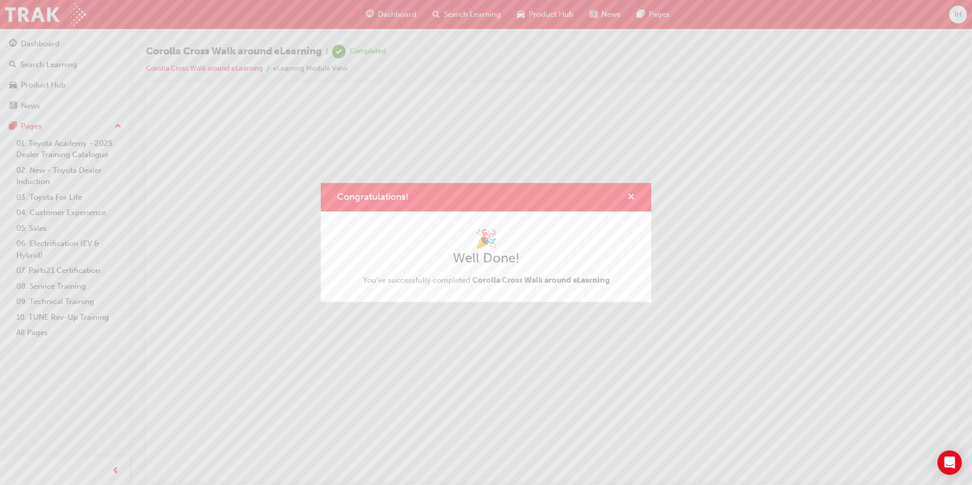
click at [629, 199] on span "cross-icon" at bounding box center [631, 197] width 8 height 9
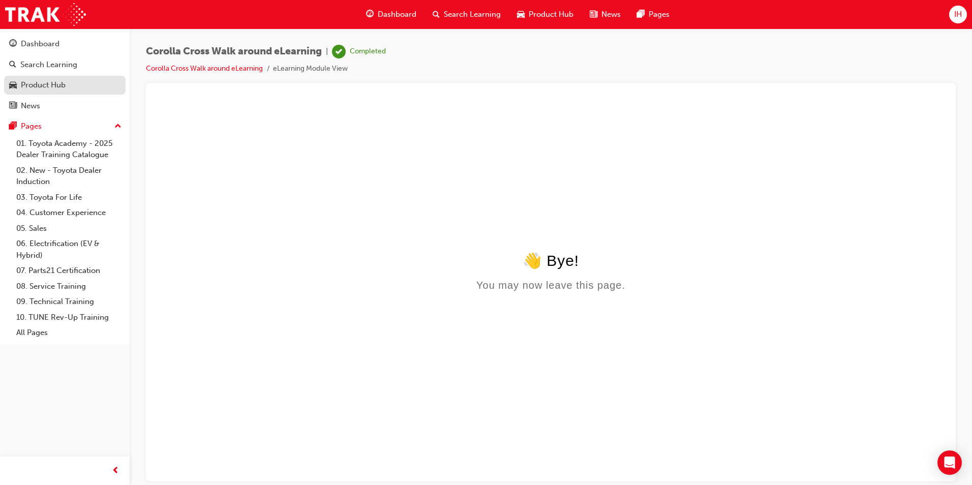
click at [67, 83] on div "Product Hub" at bounding box center [64, 85] width 111 height 13
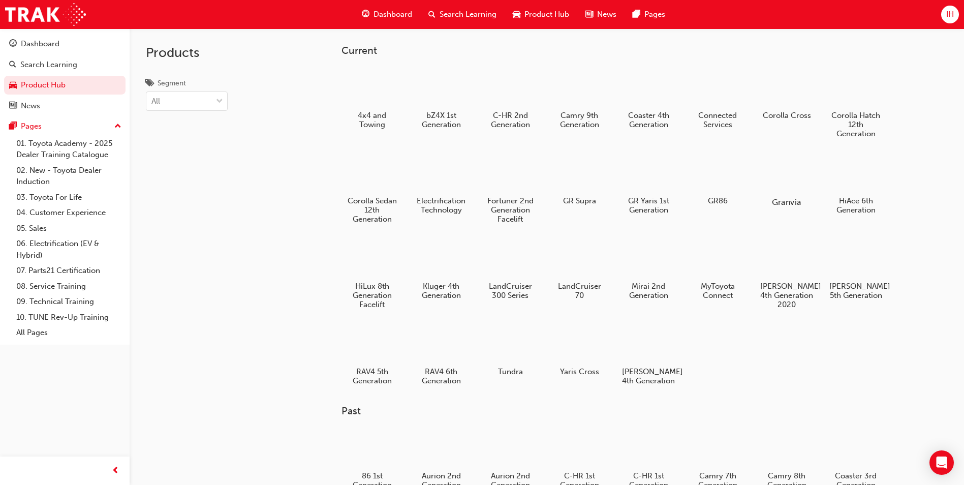
click at [798, 171] on div at bounding box center [787, 172] width 56 height 41
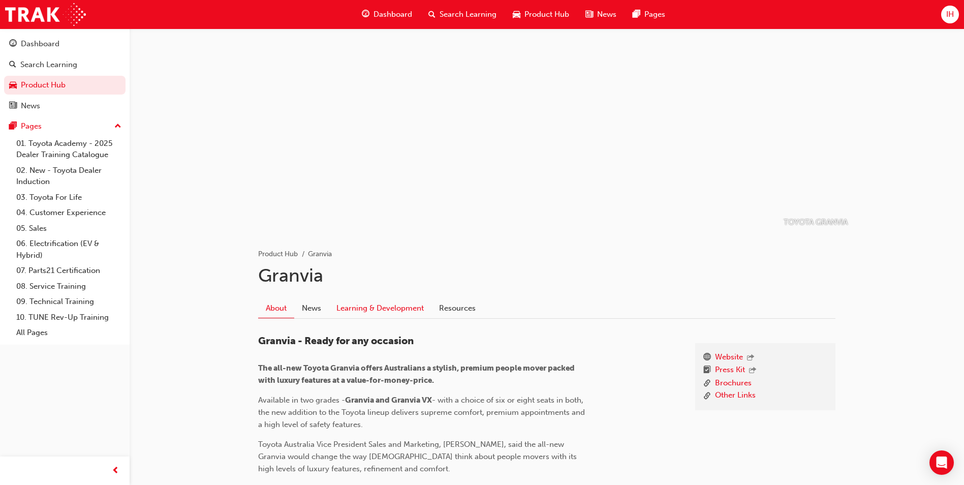
click at [386, 312] on link "Learning & Development" at bounding box center [380, 307] width 103 height 19
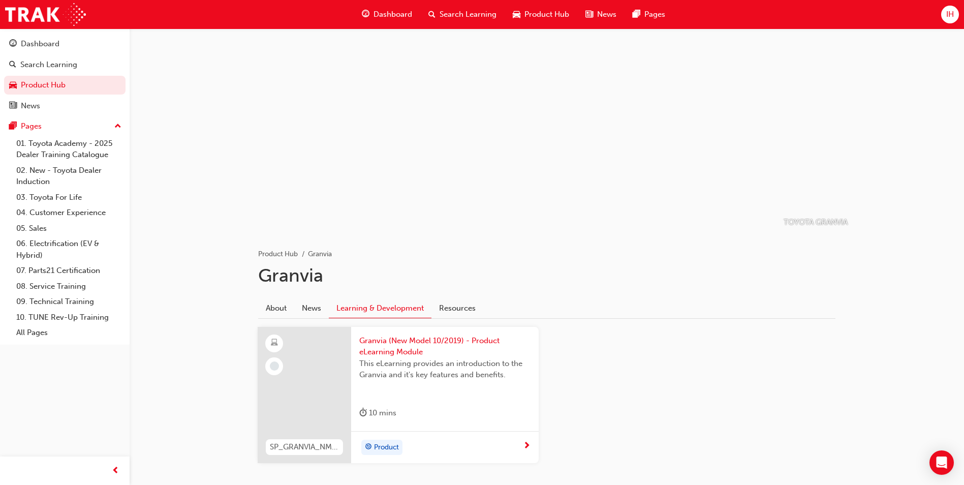
scroll to position [52, 0]
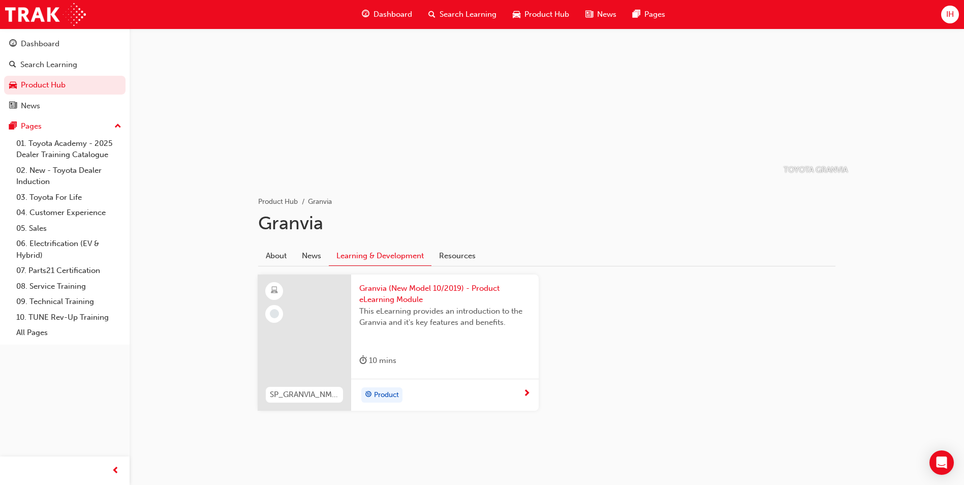
click at [392, 297] on span "Granvia (New Model 10/2019) - Product eLearning Module" at bounding box center [444, 294] width 171 height 23
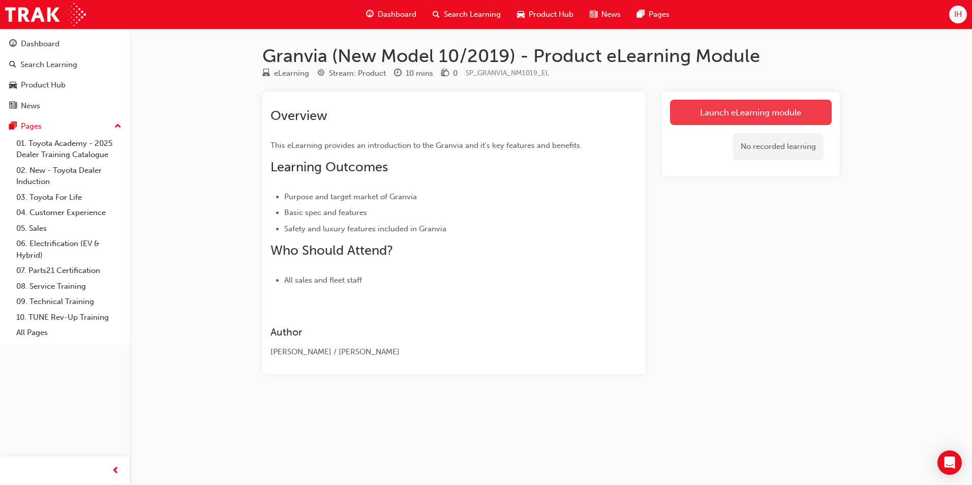
click at [742, 112] on link "Launch eLearning module" at bounding box center [751, 112] width 162 height 25
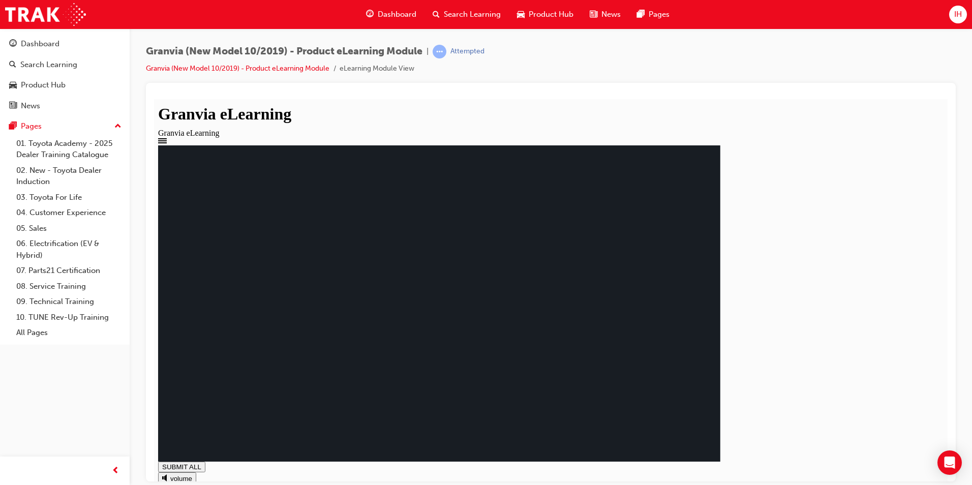
drag, startPoint x: 633, startPoint y: 198, endPoint x: 477, endPoint y: 195, distance: 155.6
click at [477, 195] on rect at bounding box center [439, 303] width 562 height 316
drag, startPoint x: 318, startPoint y: 195, endPoint x: 411, endPoint y: 200, distance: 93.2
click at [411, 200] on rect at bounding box center [439, 303] width 562 height 316
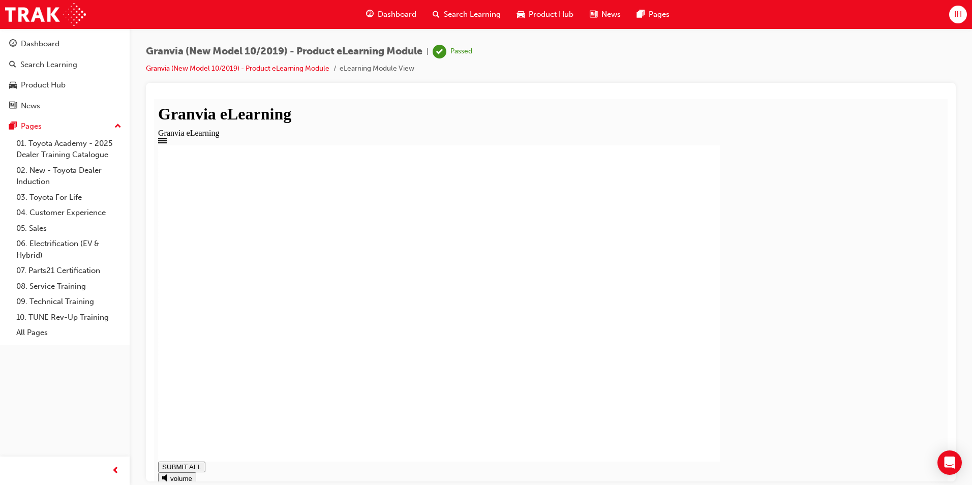
drag, startPoint x: 49, startPoint y: 80, endPoint x: 53, endPoint y: 86, distance: 7.6
click at [49, 81] on div "Product Hub" at bounding box center [43, 85] width 45 height 12
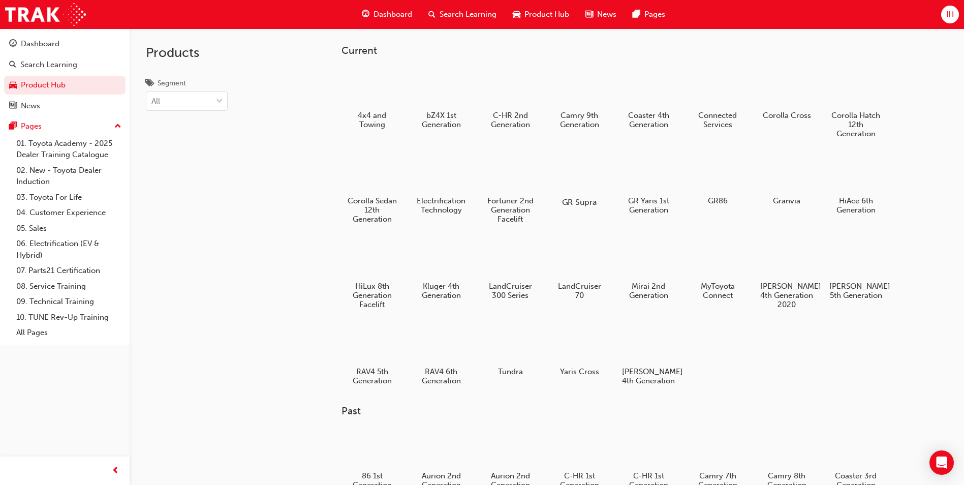
click at [577, 180] on div at bounding box center [579, 172] width 56 height 41
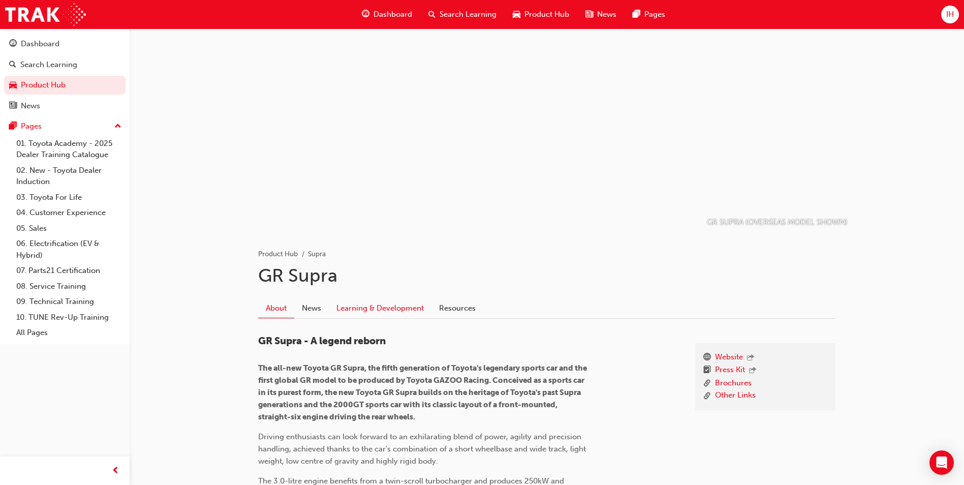
click at [366, 311] on link "Learning & Development" at bounding box center [380, 307] width 103 height 19
